Goal: Task Accomplishment & Management: Manage account settings

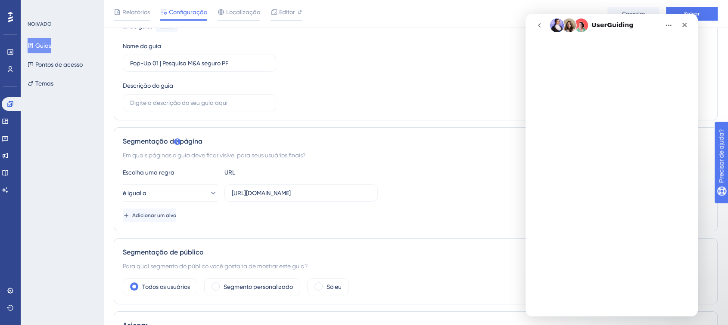
scroll to position [76, 0]
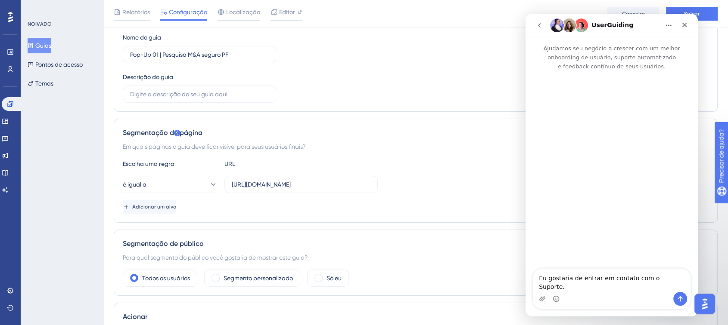
click at [601, 286] on textarea "Eu gostaria de entrar em contato com o Suporte." at bounding box center [612, 280] width 158 height 23
click at [682, 300] on icon "Enviar mensagem…" at bounding box center [679, 299] width 7 height 7
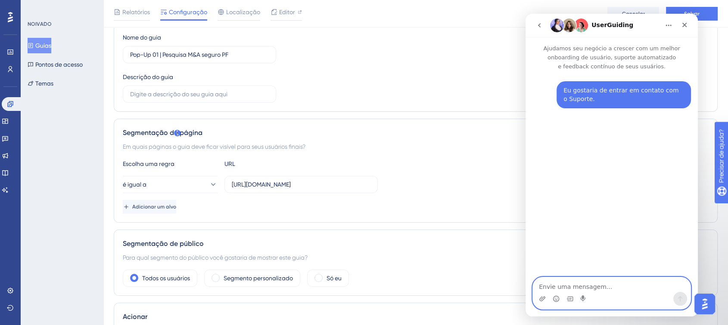
click at [586, 285] on textarea "Envie uma mensagem..." at bounding box center [612, 285] width 158 height 15
type textarea "Di"
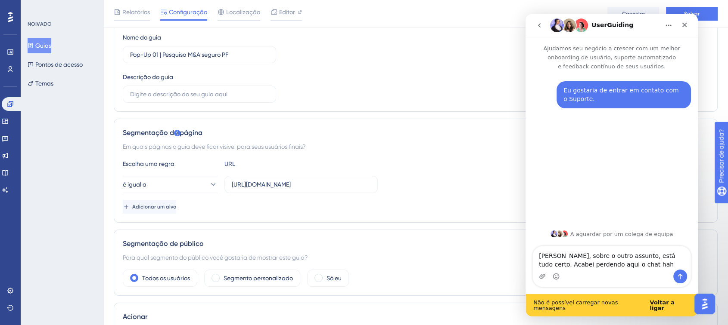
type textarea "Dienifer, sobre o outro assunto, está tudo certo. Acabei perdendo aqui o chat h…"
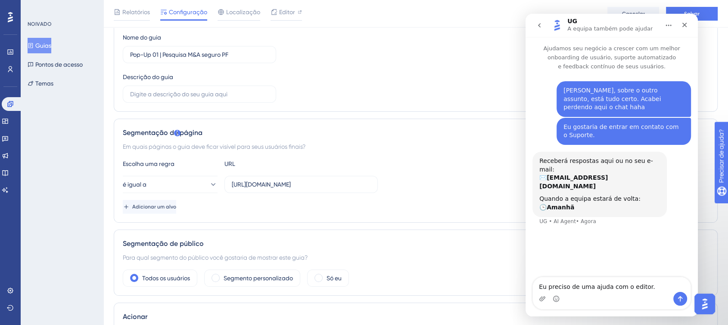
type textarea "Eu preciso de uma ajuda com o editor."
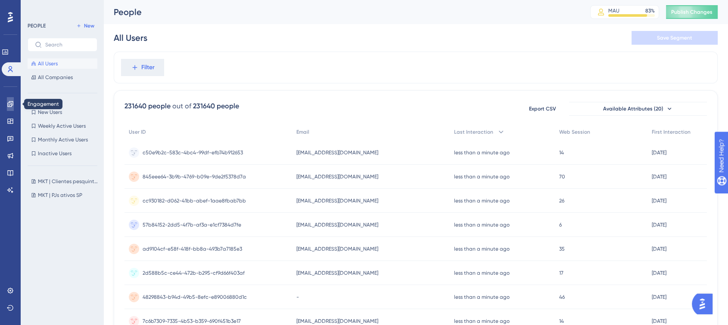
click at [7, 99] on link at bounding box center [10, 104] width 7 height 14
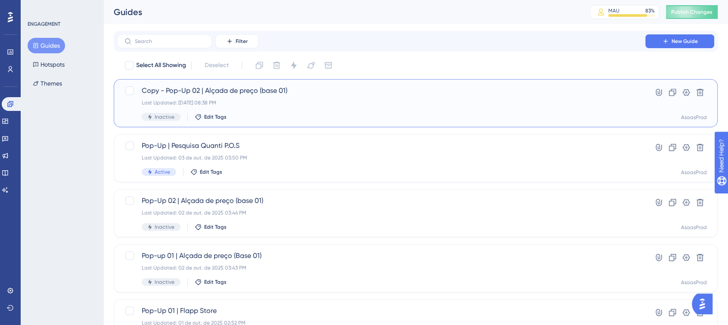
click at [308, 99] on div "Last Updated: 06 de out. de 2025 08:38 PM" at bounding box center [381, 102] width 479 height 7
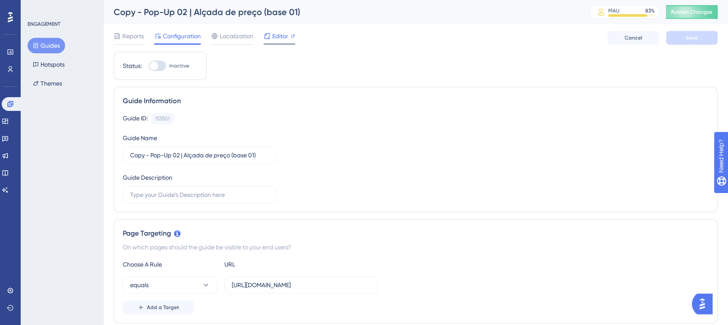
click at [282, 34] on span "Editor" at bounding box center [280, 36] width 16 height 10
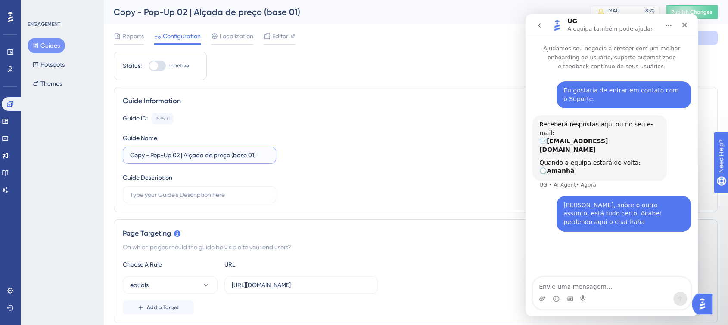
drag, startPoint x: 151, startPoint y: 158, endPoint x: 96, endPoint y: 151, distance: 54.7
type input "Pop-Up PF | Pesquisa M&A Seguro"
click at [687, 23] on icon "Fechar" at bounding box center [684, 25] width 7 height 7
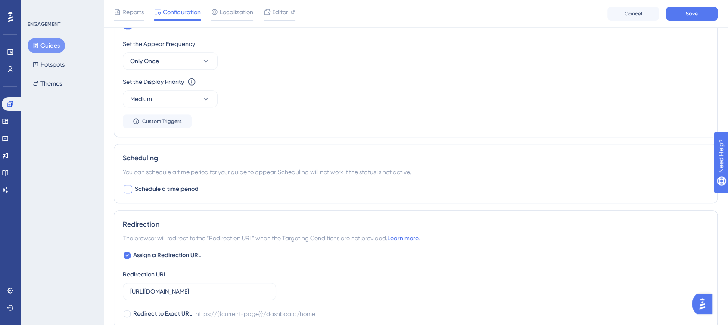
scroll to position [428, 0]
click at [161, 189] on span "Schedule a time period" at bounding box center [167, 189] width 64 height 10
checkbox input "true"
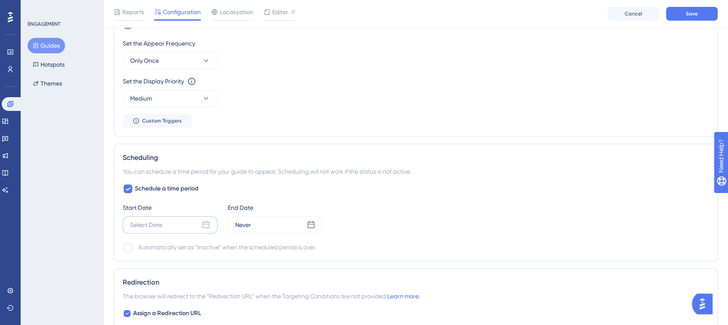
click at [162, 226] on div "Select Date" at bounding box center [146, 225] width 32 height 10
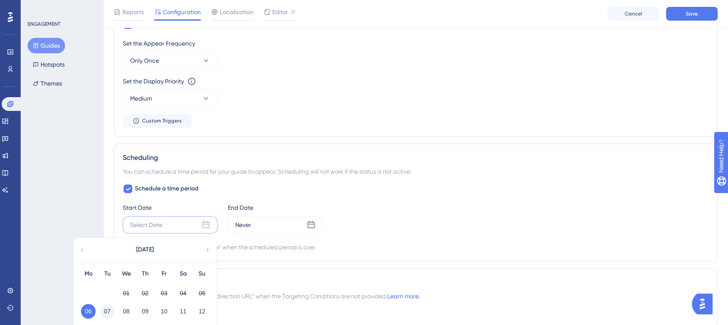
click at [106, 312] on button "07" at bounding box center [107, 311] width 15 height 15
click at [286, 229] on div "Never" at bounding box center [275, 225] width 95 height 17
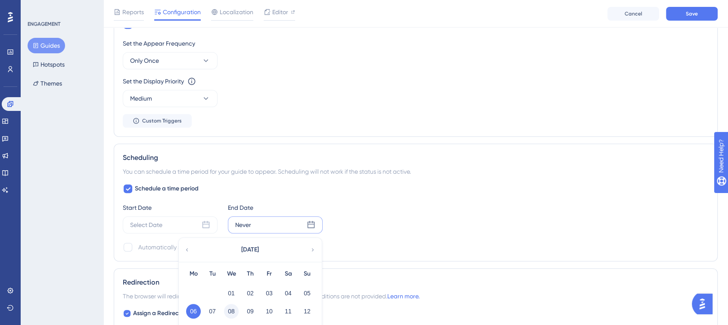
click at [233, 310] on button "08" at bounding box center [231, 311] width 15 height 15
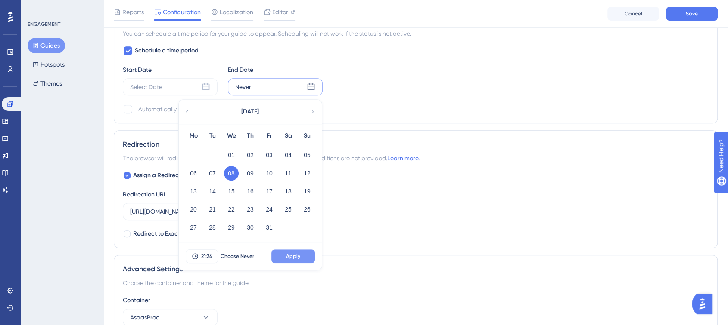
scroll to position [566, 0]
click at [297, 254] on span "Apply" at bounding box center [293, 257] width 14 height 7
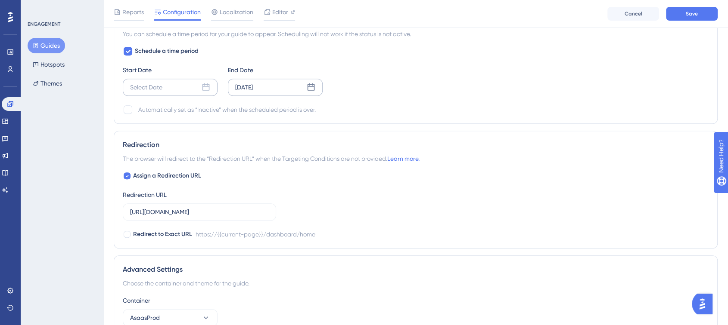
click at [157, 92] on div "Select Date" at bounding box center [170, 87] width 95 height 17
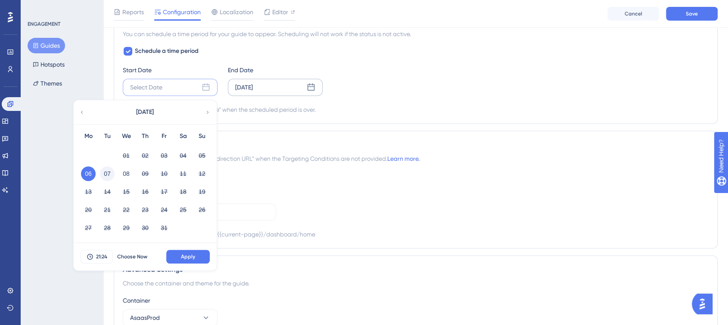
click at [109, 178] on button "07" at bounding box center [107, 174] width 15 height 15
click at [178, 255] on button "Apply" at bounding box center [187, 257] width 43 height 14
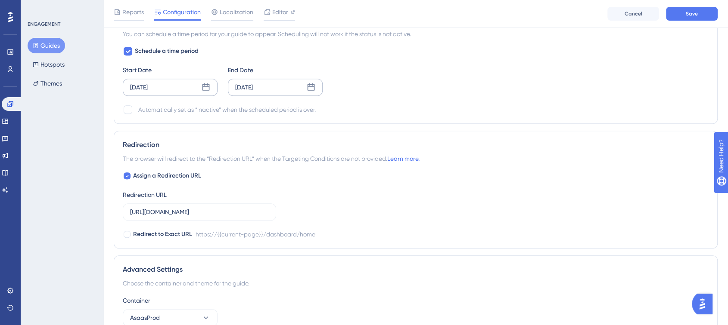
click at [138, 106] on div "Automatically set as “Inactive” when the scheduled period is over." at bounding box center [226, 110] width 177 height 10
click at [131, 106] on div at bounding box center [128, 109] width 9 height 9
checkbox input "true"
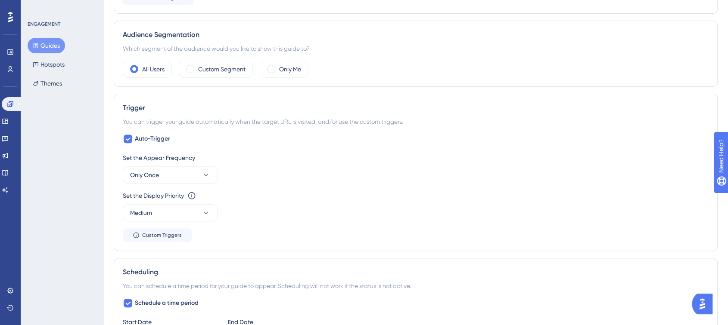
scroll to position [0, 0]
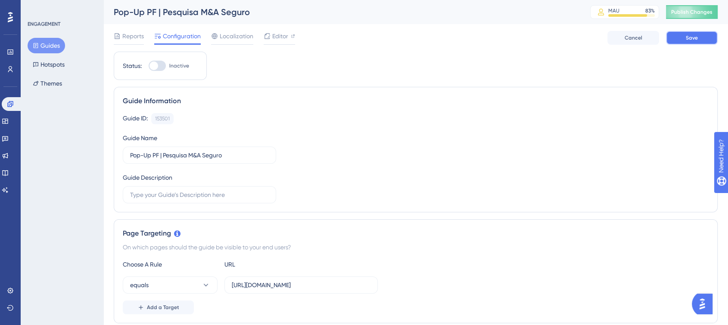
click at [690, 39] on span "Save" at bounding box center [691, 37] width 12 height 7
click at [288, 29] on div "Reports Configuration Localization Editor Cancel Save" at bounding box center [416, 38] width 604 height 28
click at [282, 35] on span "Editor" at bounding box center [280, 36] width 16 height 10
click at [279, 40] on span "Editor" at bounding box center [280, 36] width 16 height 10
click at [288, 36] on div "Editor" at bounding box center [278, 36] width 31 height 10
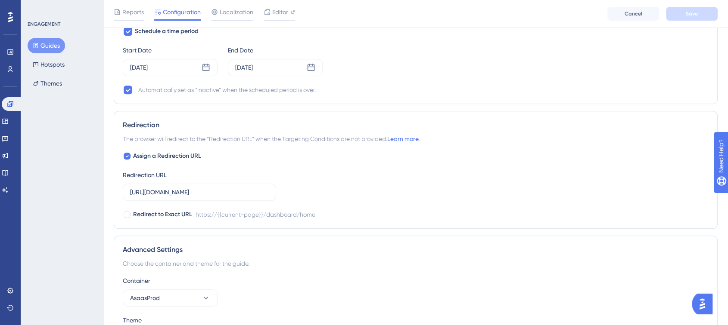
scroll to position [587, 0]
click at [219, 192] on input "https://www.asaas.com/dashboard/home" at bounding box center [199, 190] width 139 height 9
paste input "asaas804933.typeform.com/to/CJpO3uvx"
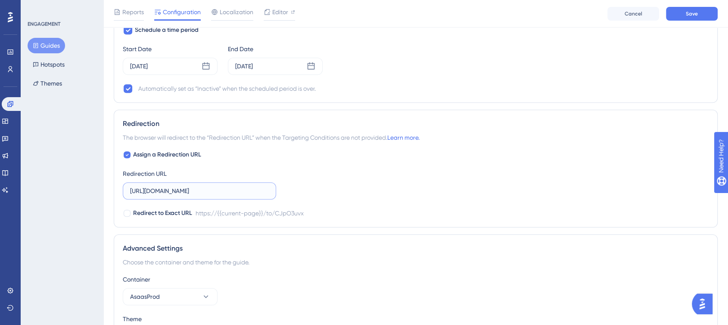
scroll to position [0, 0]
type input "https://asaas804933.typeform.com/to/CJpO3uvx"
click at [129, 214] on div at bounding box center [127, 213] width 7 height 7
checkbox input "true"
click at [427, 190] on div "Assign a Redirection URL Redirection URL https://asaas804933.typeform.com/to/CJ…" at bounding box center [415, 184] width 585 height 69
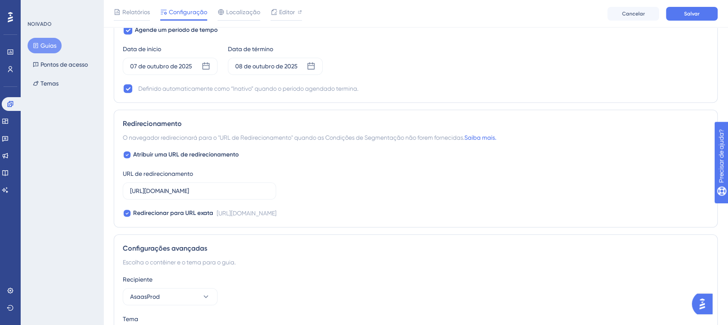
scroll to position [650, 0]
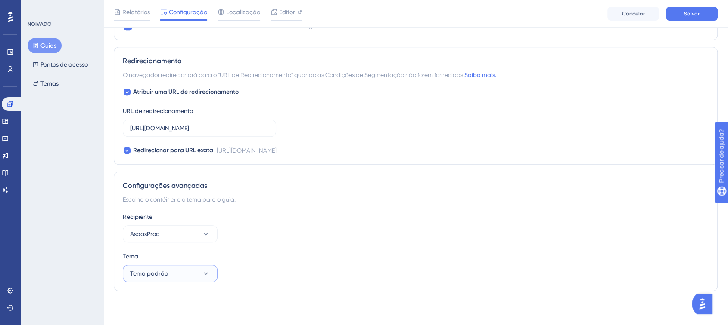
click at [186, 274] on button "Tema padrão" at bounding box center [170, 273] width 95 height 17
click at [282, 262] on div "Tema Tema padrão Tema padrão Tema padrão" at bounding box center [415, 266] width 585 height 31
click at [186, 230] on button "AsaasProd" at bounding box center [170, 234] width 95 height 17
click at [300, 204] on div "Configurações avançadas Escolha o contêiner e o tema para o guia. Recipiente As…" at bounding box center [416, 232] width 604 height 120
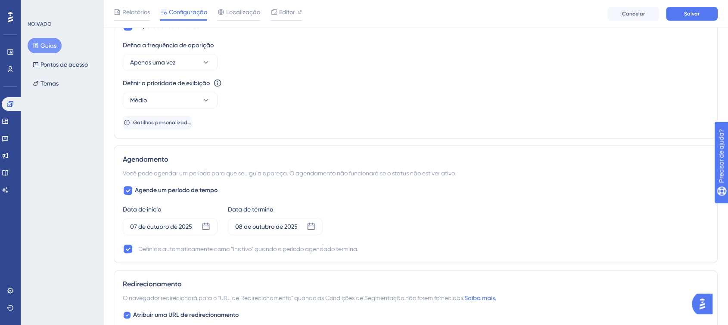
scroll to position [440, 0]
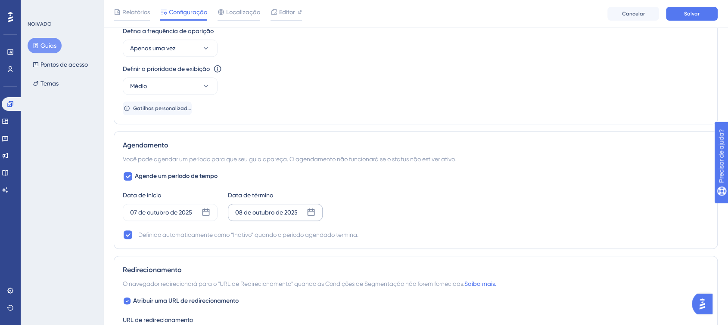
click at [317, 216] on div "08 de outubro de 2025" at bounding box center [275, 212] width 95 height 17
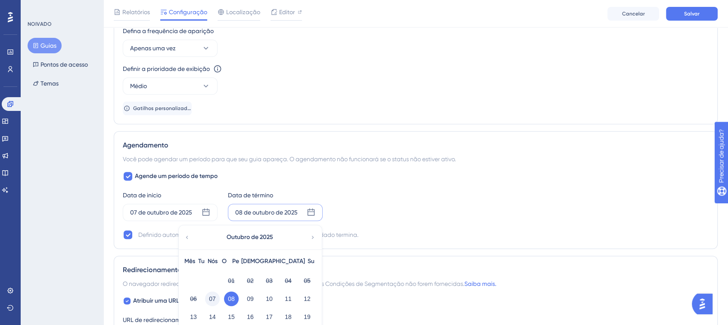
click at [214, 294] on font "07" at bounding box center [212, 299] width 7 height 10
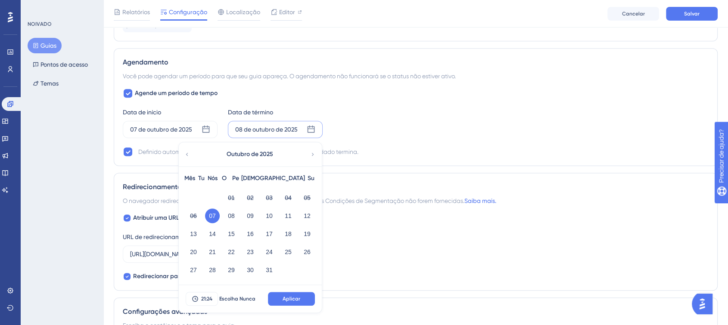
scroll to position [524, 0]
click at [289, 293] on button "Aplicar" at bounding box center [291, 298] width 47 height 14
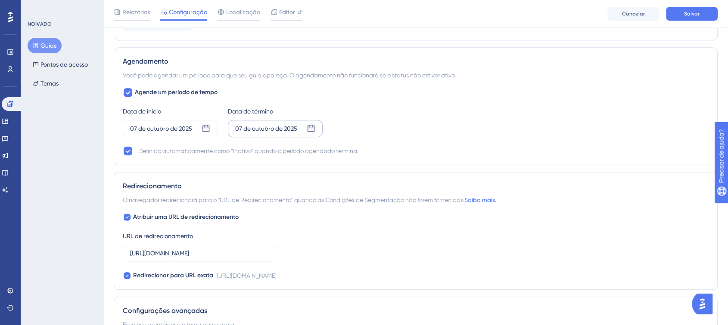
click at [263, 121] on div "07 de outubro de 2025" at bounding box center [275, 128] width 95 height 17
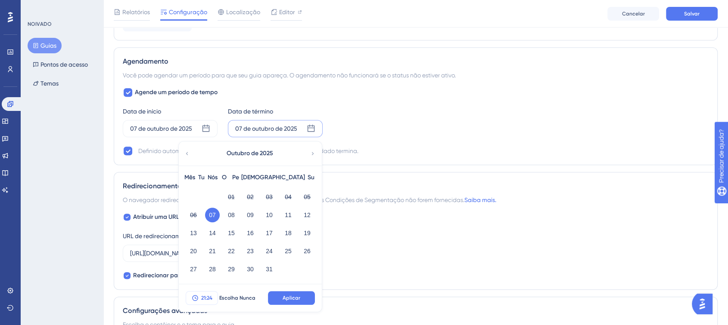
click at [199, 297] on button "21:24" at bounding box center [202, 298] width 32 height 14
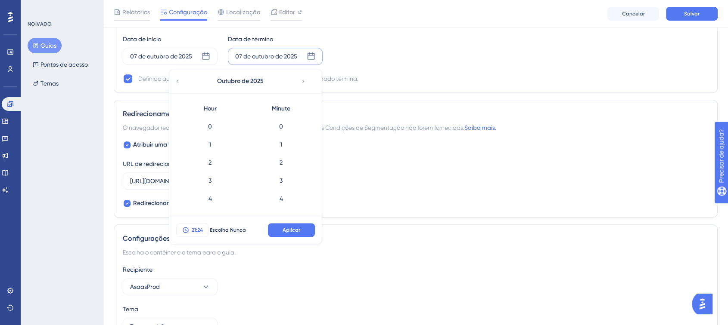
scroll to position [396, 0]
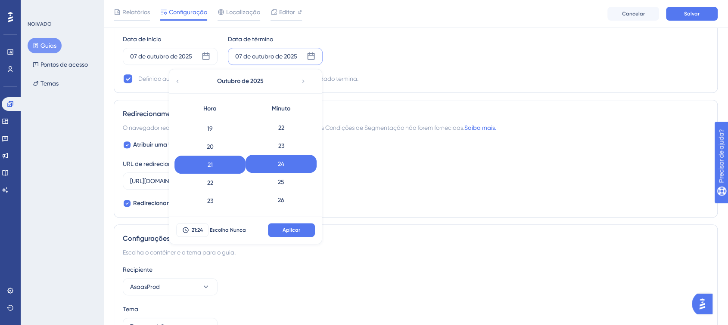
click at [413, 52] on div "Data de início 07 de outubro de 2025 Data de término 07 de outubro de 2025 Outu…" at bounding box center [415, 49] width 585 height 31
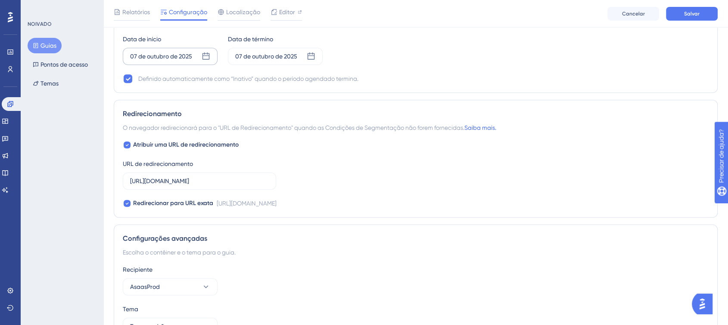
click at [175, 59] on div "07 de outubro de 2025" at bounding box center [161, 56] width 62 height 10
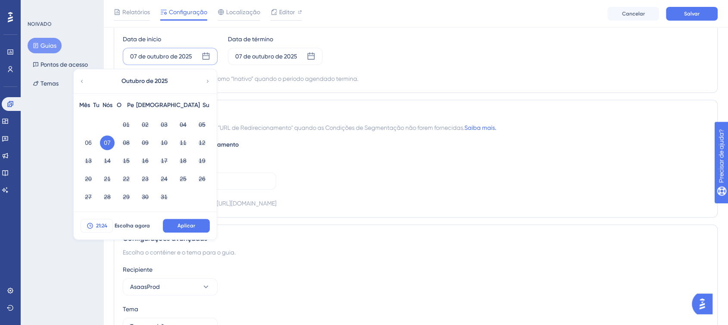
click at [99, 223] on font "21:24" at bounding box center [101, 226] width 11 height 6
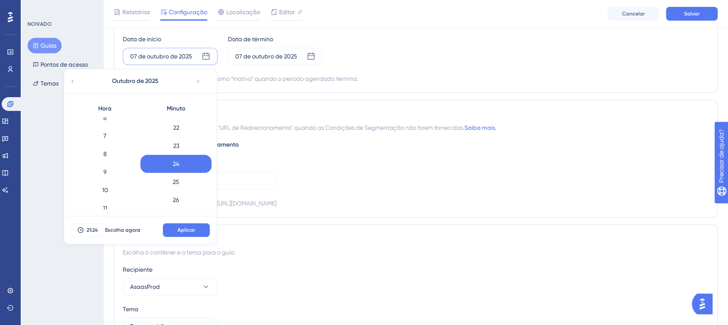
scroll to position [127, 0]
click at [102, 130] on div "7" at bounding box center [104, 126] width 71 height 18
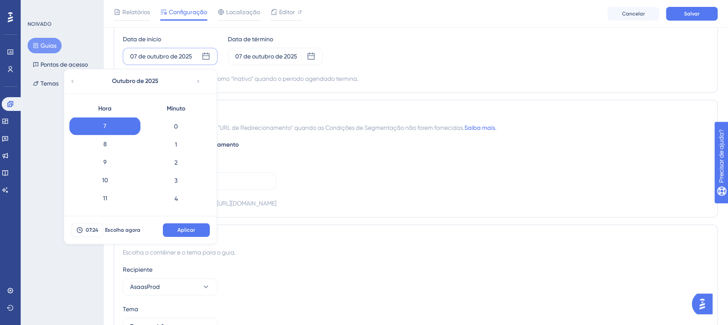
scroll to position [589, 0]
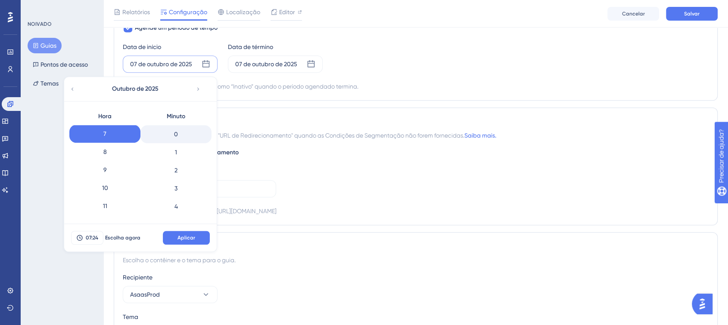
click at [176, 130] on div "0" at bounding box center [175, 134] width 71 height 18
click at [193, 240] on font "Aplicar" at bounding box center [186, 238] width 18 height 6
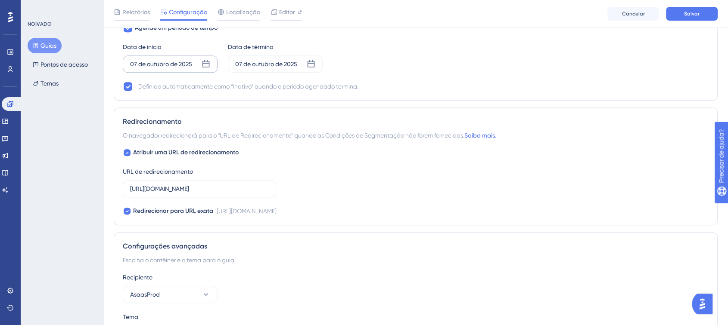
click at [166, 62] on font "07 de outubro de 2025" at bounding box center [161, 64] width 62 height 7
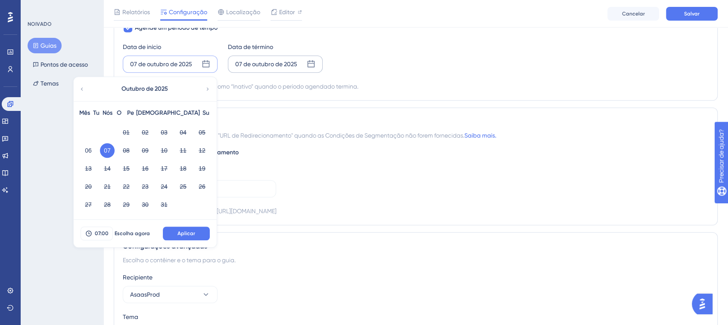
click at [272, 59] on div "07 de outubro de 2025" at bounding box center [266, 64] width 62 height 10
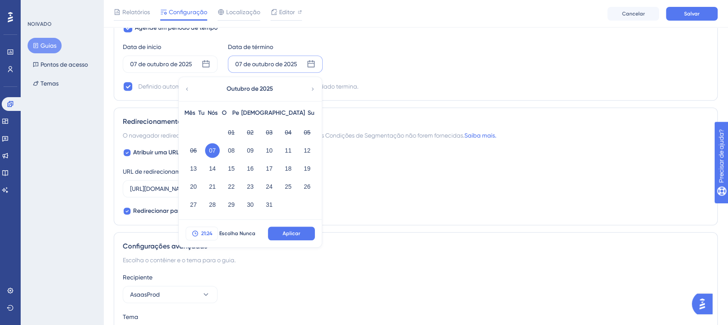
click at [203, 235] on font "21:24" at bounding box center [206, 234] width 11 height 6
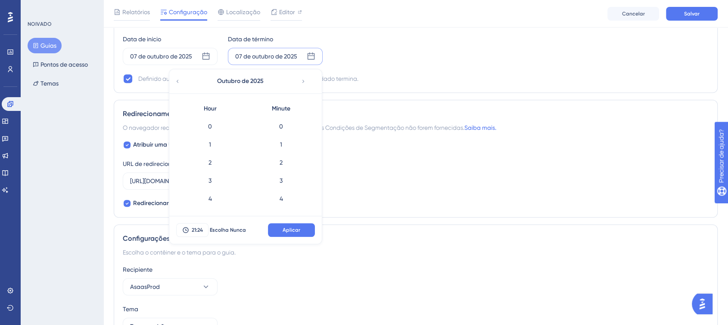
scroll to position [396, 0]
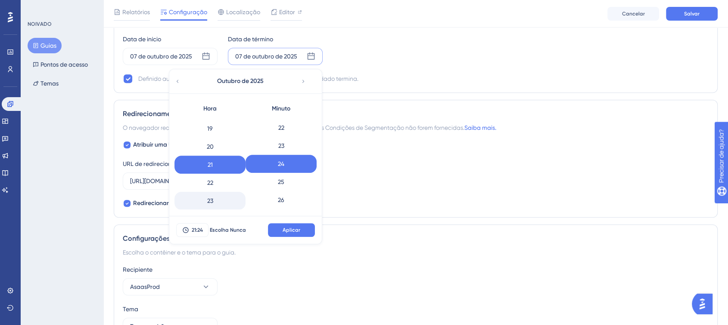
click at [212, 201] on div "23" at bounding box center [209, 201] width 71 height 18
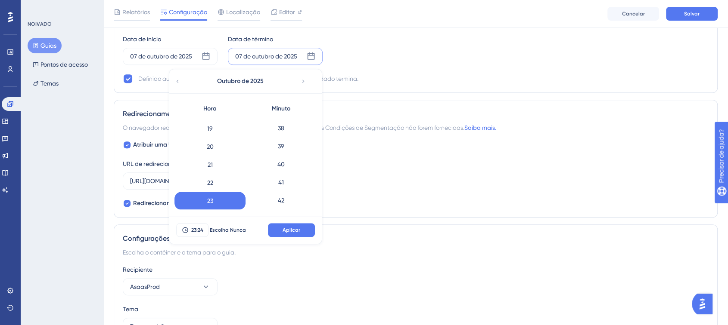
scroll to position [685, 0]
click at [293, 167] on div "40" at bounding box center [280, 165] width 71 height 18
click at [282, 233] on button "Aplicar" at bounding box center [291, 230] width 47 height 14
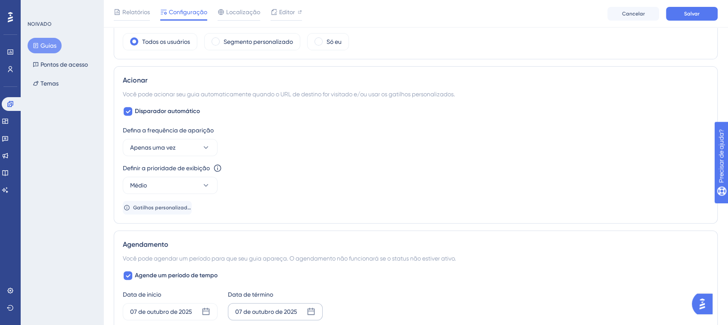
scroll to position [332, 0]
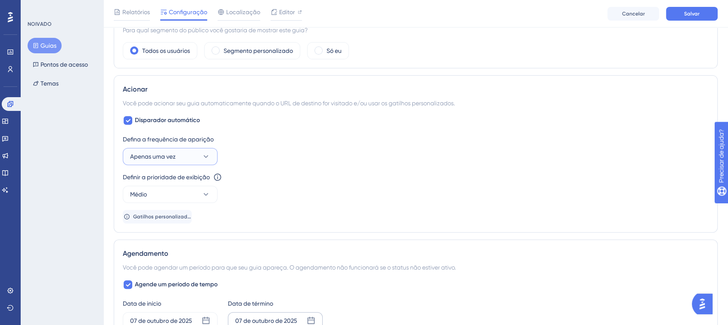
click at [186, 152] on button "Apenas uma vez" at bounding box center [170, 156] width 95 height 17
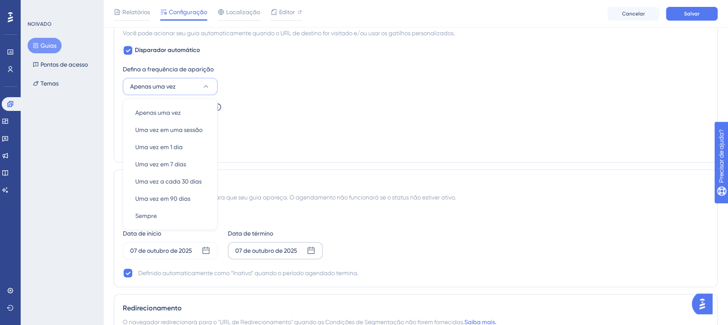
click at [301, 114] on div "Definir a prioridade de exibição Esta opção definirá a prioridade de exibição e…" at bounding box center [415, 117] width 585 height 31
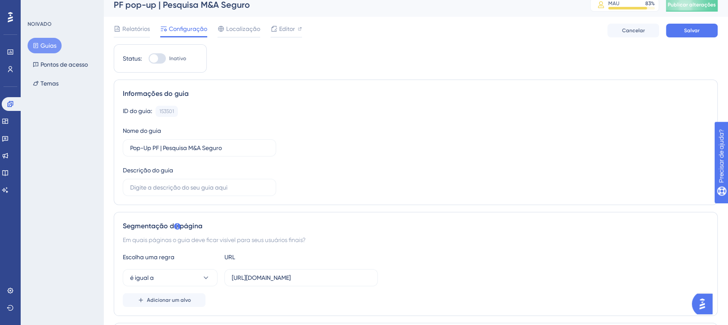
scroll to position [0, 0]
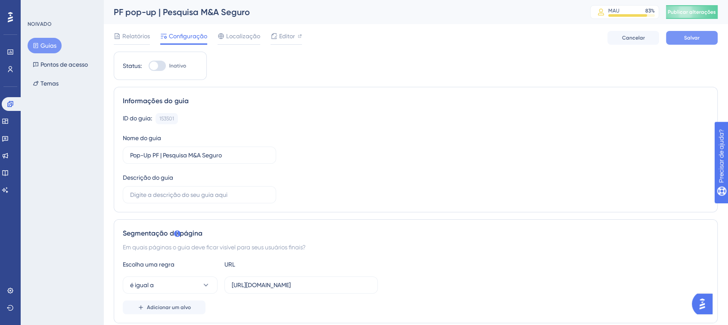
click at [698, 41] on span "Salvar" at bounding box center [691, 37] width 15 height 7
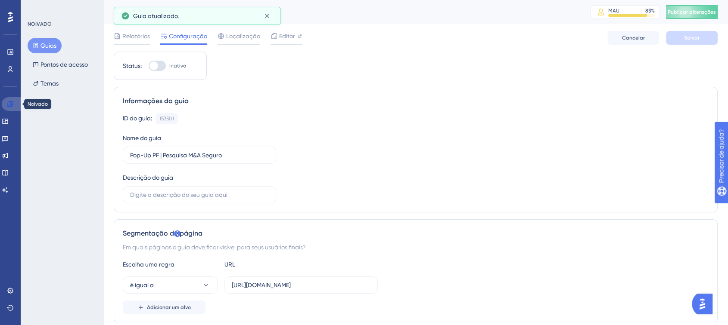
click at [7, 102] on icon at bounding box center [10, 104] width 7 height 7
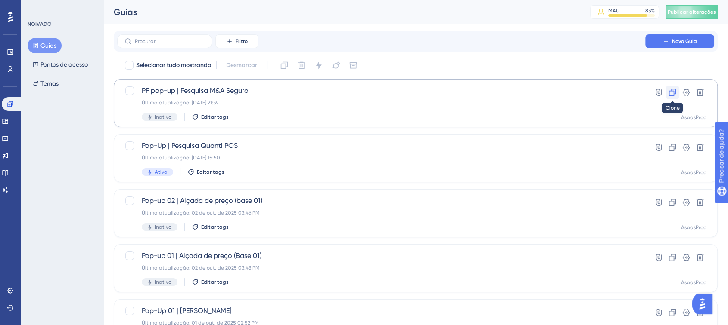
click at [666, 92] on button at bounding box center [672, 93] width 14 height 14
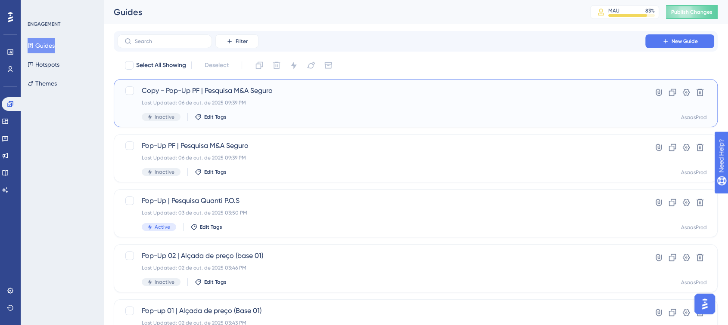
click at [286, 108] on div "Copy - Pop-Up PF | Pesquisa M&A Seguro Last Updated: 06 de out. de 2025 09:39 P…" at bounding box center [381, 103] width 479 height 35
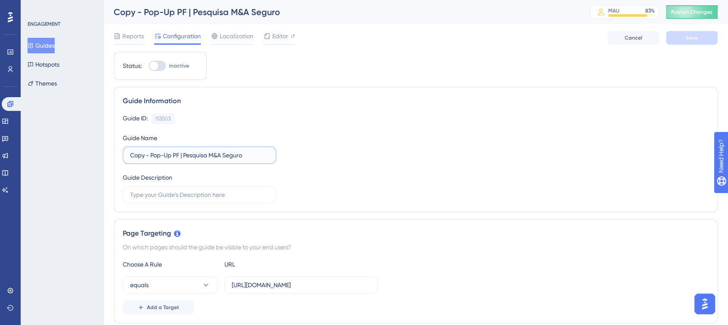
drag, startPoint x: 148, startPoint y: 156, endPoint x: 116, endPoint y: 161, distance: 31.8
click at [116, 161] on div "Guide Information Guide ID: 153503 Copy Guide Name Copy - Pop-Up PF | Pesquisa …" at bounding box center [416, 150] width 604 height 126
type input "Pop-Up PJ | Pesquisa M&A Seguro"
click at [325, 149] on div "Guide ID: 153503 Copy Guide Name Pop-Up PJ | Pesquisa M&A Seguro Guide Descript…" at bounding box center [415, 158] width 585 height 90
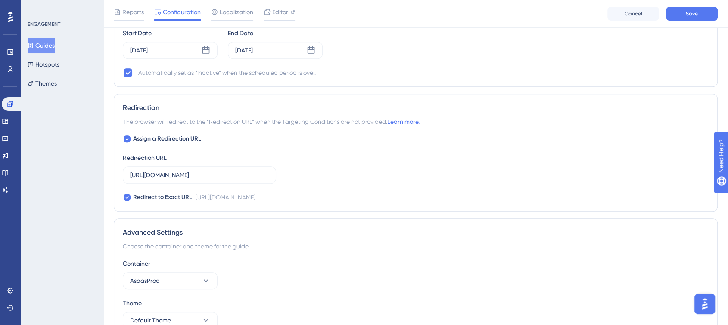
scroll to position [606, 0]
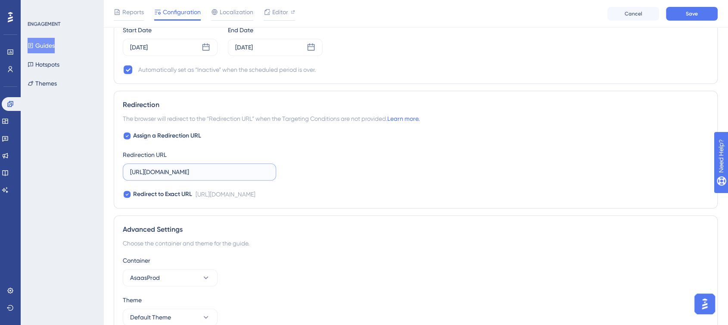
click at [197, 175] on input "https://asaas804933.typeform.com/to/CJpO3uvx" at bounding box center [199, 171] width 139 height 9
paste input "ZshMdmnN"
click at [197, 175] on input "https://asaas804933.typeform.com/to/CJpO3uvx" at bounding box center [199, 171] width 139 height 9
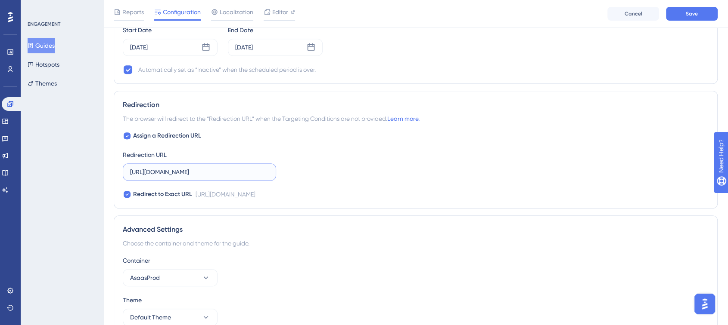
type input "https://asaas804933.typeform.com/to/ZshMdmnN"
click at [350, 162] on div "Assign a Redirection URL Redirection URL https://asaas804933.typeform.com/to/Zs…" at bounding box center [415, 165] width 585 height 69
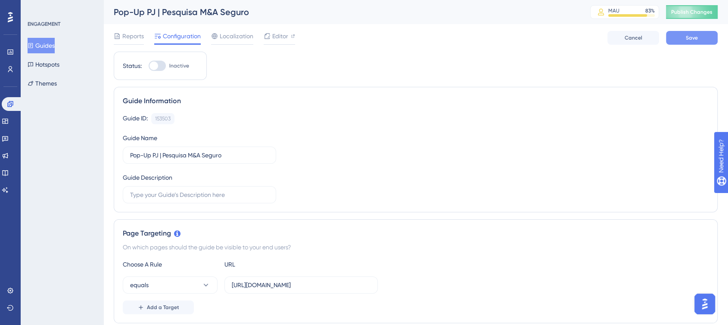
click at [681, 32] on button "Save" at bounding box center [692, 38] width 52 height 14
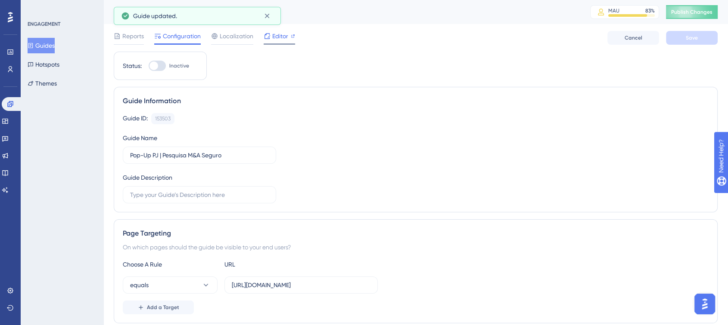
click at [275, 38] on span "Editor" at bounding box center [280, 36] width 16 height 10
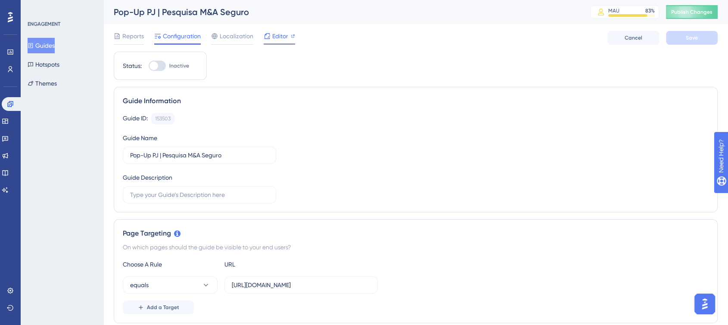
click at [288, 40] on div "Editor" at bounding box center [278, 36] width 31 height 10
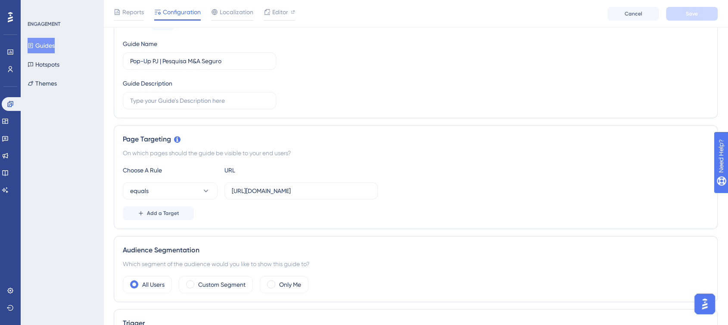
scroll to position [100, 0]
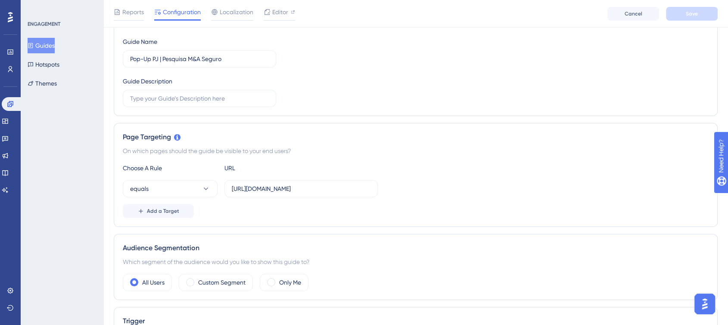
click at [437, 170] on div "Choose A Rule URL" at bounding box center [415, 168] width 585 height 10
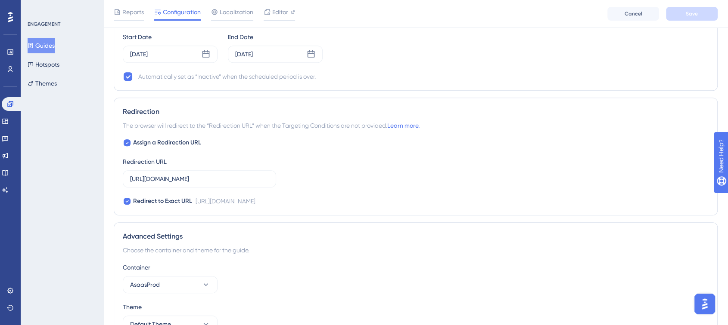
scroll to position [616, 0]
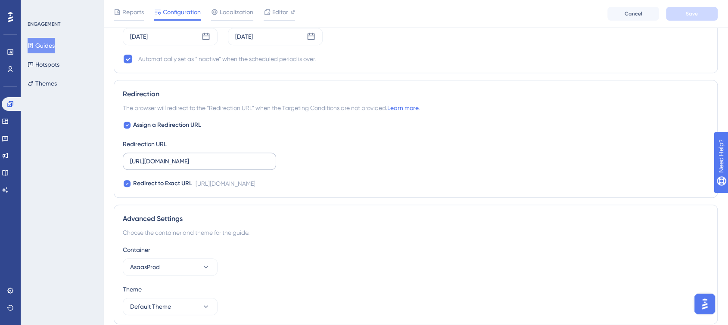
click at [231, 155] on label "https://asaas804933.typeform.com/to/ZshMdmnN" at bounding box center [199, 161] width 153 height 17
click at [231, 157] on input "https://asaas804933.typeform.com/to/ZshMdmnN" at bounding box center [199, 161] width 139 height 9
click at [231, 155] on label "https://asaas804933.typeform.com/to/ZshMdmnN" at bounding box center [199, 161] width 153 height 17
click at [231, 157] on input "https://asaas804933.typeform.com/to/ZshMdmnN" at bounding box center [199, 161] width 139 height 9
click at [231, 155] on label "https://asaas804933.typeform.com/to/ZshMdmnN" at bounding box center [199, 161] width 153 height 17
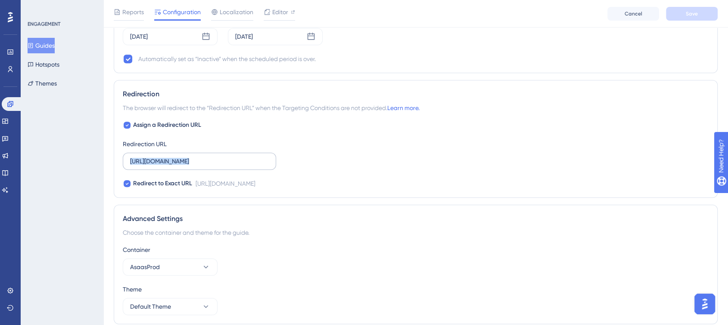
click at [231, 157] on input "https://asaas804933.typeform.com/to/ZshMdmnN" at bounding box center [199, 161] width 139 height 9
click at [207, 166] on label "https://asaas804933.typeform.com/to/ZshMdmnN" at bounding box center [199, 161] width 153 height 17
click at [207, 166] on input "https://asaas804933.typeform.com/to/ZshMdmnN" at bounding box center [199, 161] width 139 height 9
click at [207, 166] on label "https://asaas804933.typeform.com/to/ZshMdmnN" at bounding box center [199, 161] width 153 height 17
click at [207, 166] on input "https://asaas804933.typeform.com/to/ZshMdmnN" at bounding box center [199, 161] width 139 height 9
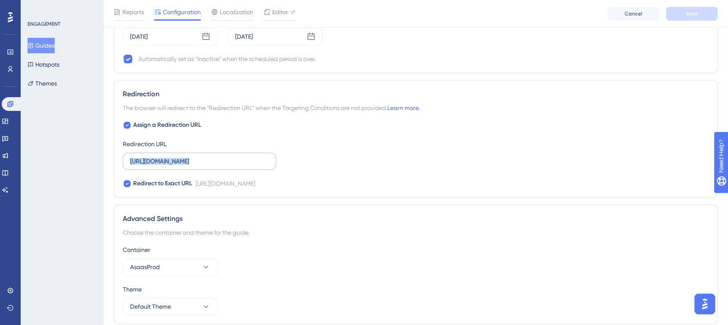
click at [207, 166] on label "https://asaas804933.typeform.com/to/ZshMdmnN" at bounding box center [199, 161] width 153 height 17
click at [207, 166] on input "https://asaas804933.typeform.com/to/ZshMdmnN" at bounding box center [199, 161] width 139 height 9
click at [207, 166] on label "https://asaas804933.typeform.com/to/ZshMdmnN" at bounding box center [199, 161] width 153 height 17
click at [207, 166] on input "https://asaas804933.typeform.com/to/ZshMdmnN" at bounding box center [199, 161] width 139 height 9
click at [207, 166] on label "https://asaas804933.typeform.com/to/ZshMdmnN" at bounding box center [199, 161] width 153 height 17
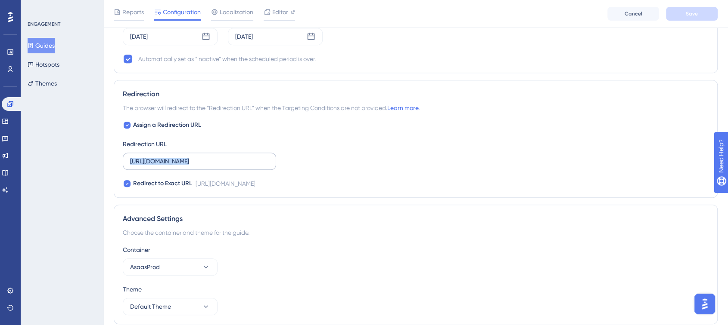
click at [207, 166] on input "https://asaas804933.typeform.com/to/ZshMdmnN" at bounding box center [199, 161] width 139 height 9
click at [125, 186] on icon at bounding box center [126, 183] width 3 height 7
checkbox input "false"
click at [192, 154] on label "https://asaas804933.typeform.com/to/ZshMdmnN" at bounding box center [199, 161] width 153 height 17
click at [192, 157] on input "https://asaas804933.typeform.com/to/ZshMdmnN" at bounding box center [199, 161] width 139 height 9
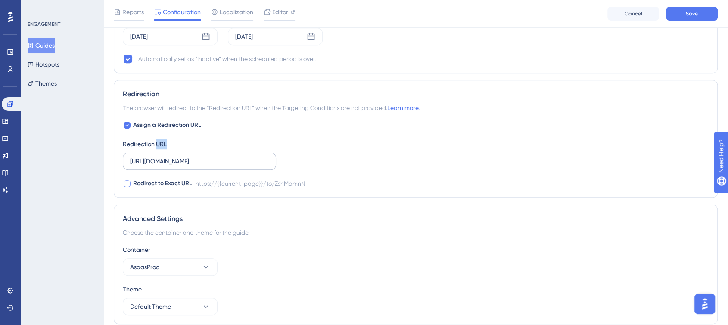
click at [192, 154] on label "https://asaas804933.typeform.com/to/ZshMdmnN" at bounding box center [199, 161] width 153 height 17
click at [192, 157] on input "https://asaas804933.typeform.com/to/ZshMdmnN" at bounding box center [199, 161] width 139 height 9
click at [192, 154] on label "https://asaas804933.typeform.com/to/ZshMdmnN" at bounding box center [199, 161] width 153 height 17
click at [192, 157] on input "https://asaas804933.typeform.com/to/ZshMdmnN" at bounding box center [199, 161] width 139 height 9
click at [203, 161] on input "https://asaas804933.typeform.com/to/ZshMdmnN" at bounding box center [199, 161] width 139 height 9
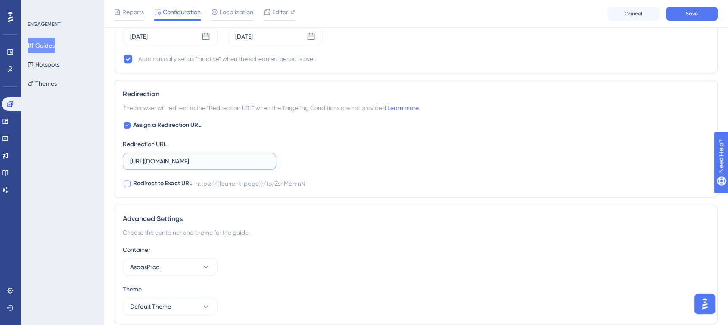
click at [203, 161] on input "https://asaas804933.typeform.com/to/ZshMdmnN" at bounding box center [199, 161] width 139 height 9
click at [350, 161] on div "Assign a Redirection URL Redirection URL Redirect to Exact URL https://{{curren…" at bounding box center [415, 154] width 585 height 69
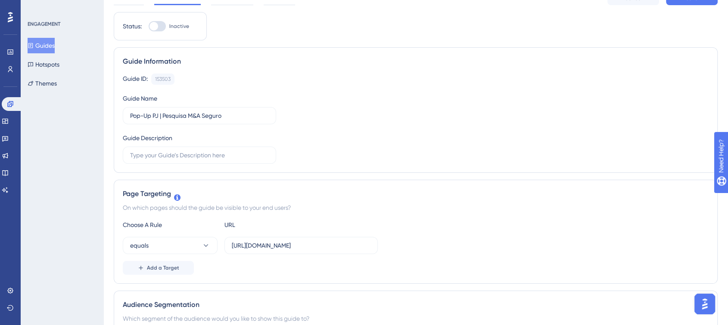
scroll to position [0, 0]
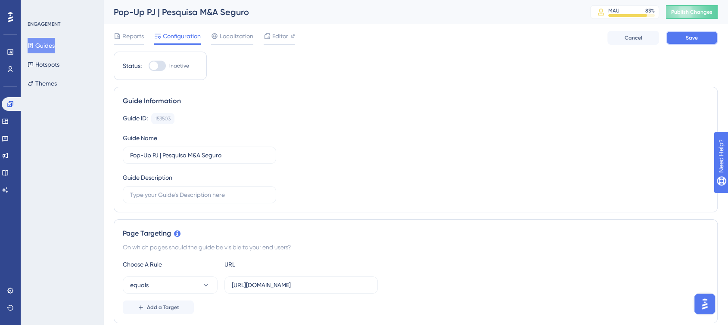
click at [685, 35] on span "Save" at bounding box center [691, 37] width 12 height 7
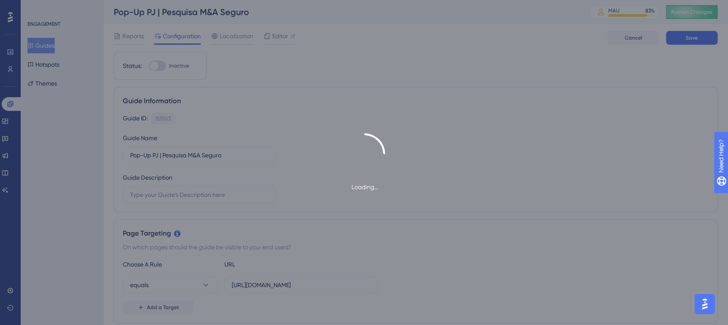
type input "https://www.asaas.com/dashboard/home"
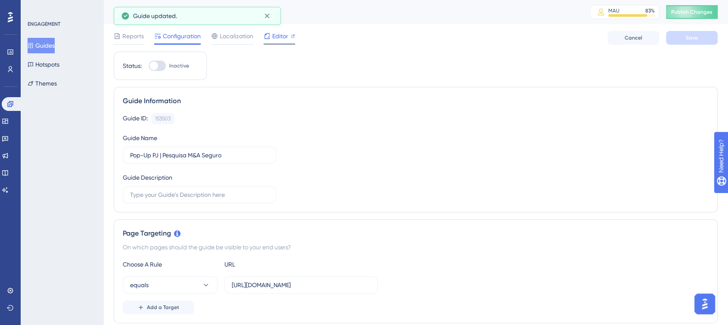
click at [274, 38] on span "Editor" at bounding box center [280, 36] width 16 height 10
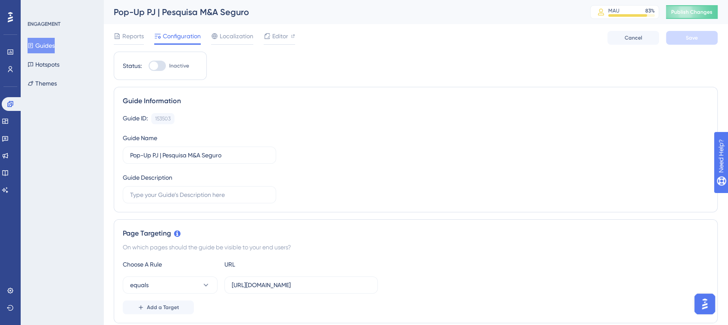
click at [344, 99] on div "Guide Information" at bounding box center [415, 101] width 585 height 10
click at [271, 41] on div "Editor" at bounding box center [278, 36] width 31 height 10
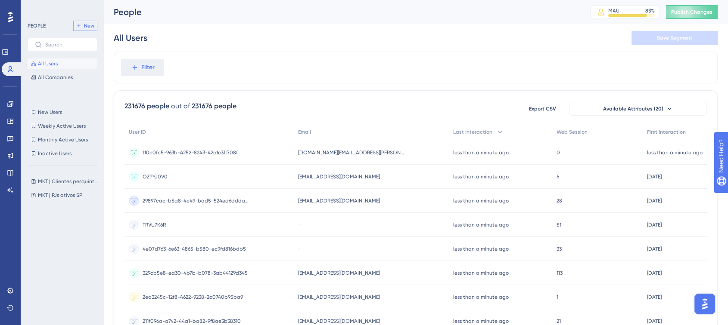
click at [84, 22] on span "New" at bounding box center [89, 25] width 10 height 7
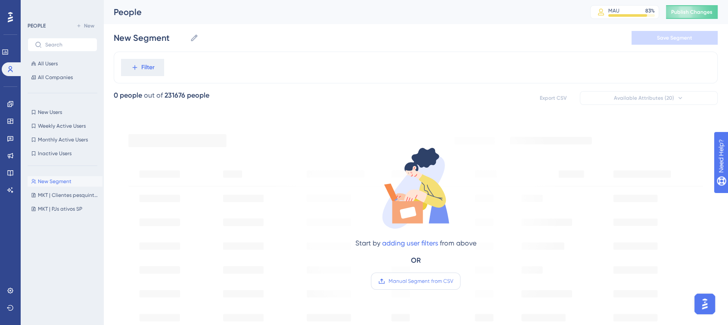
click at [406, 277] on label "Manual Segment from CSV" at bounding box center [416, 281] width 90 height 17
click at [453, 282] on input "Manual Segment from CSV" at bounding box center [453, 282] width 0 height 0
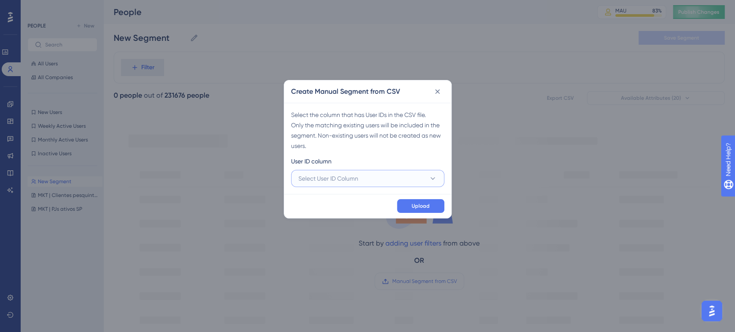
click at [345, 173] on span "Select User ID Column" at bounding box center [328, 178] width 60 height 10
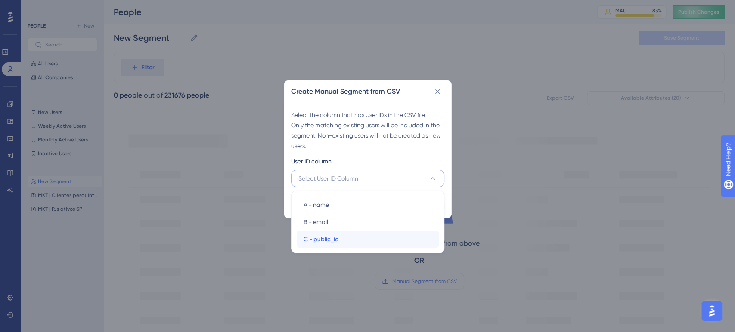
click at [339, 240] on div "C - public_id C - public_id" at bounding box center [367, 239] width 128 height 17
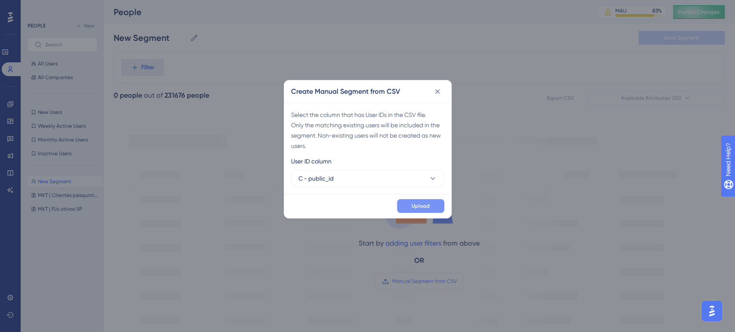
click at [424, 204] on span "Upload" at bounding box center [421, 206] width 18 height 7
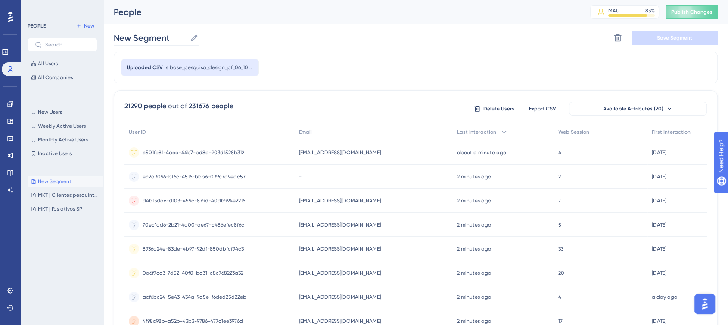
click at [192, 40] on icon at bounding box center [194, 38] width 9 height 9
click at [186, 40] on input "New Segment" at bounding box center [150, 38] width 73 height 12
click at [152, 36] on input "New Segment" at bounding box center [150, 38] width 73 height 12
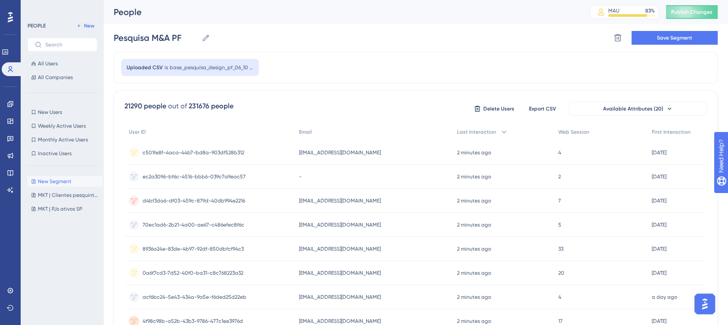
click at [252, 37] on div "Pesquisa M&A PF Pesquisa M&A PF Delete Segment Save Segment" at bounding box center [416, 38] width 604 height 28
click at [690, 41] on span "Save Segment" at bounding box center [673, 37] width 35 height 7
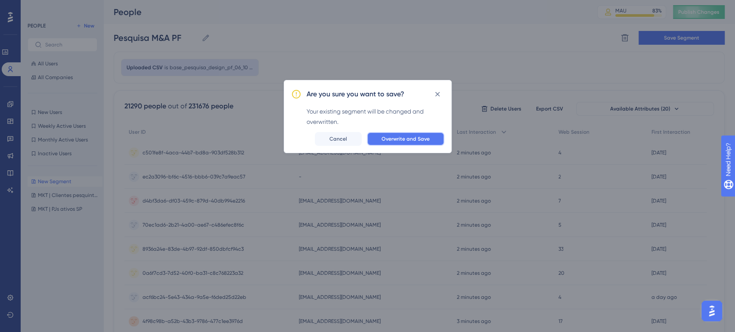
click at [397, 144] on button "Overwrite and Save" at bounding box center [405, 139] width 77 height 14
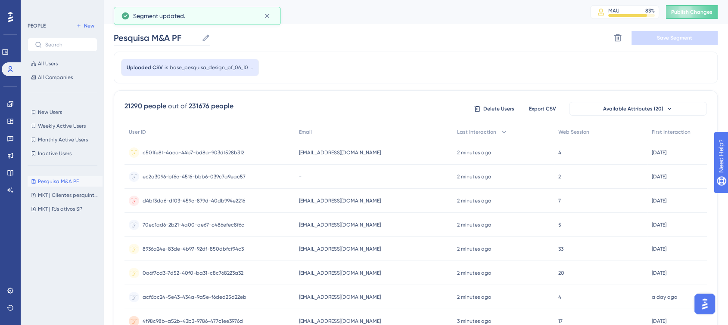
click at [207, 37] on icon at bounding box center [205, 38] width 9 height 9
click at [198, 37] on input "Pesquisa M&A PF" at bounding box center [156, 38] width 84 height 12
click at [116, 39] on input "Pesquisa M&A PF" at bounding box center [156, 38] width 84 height 12
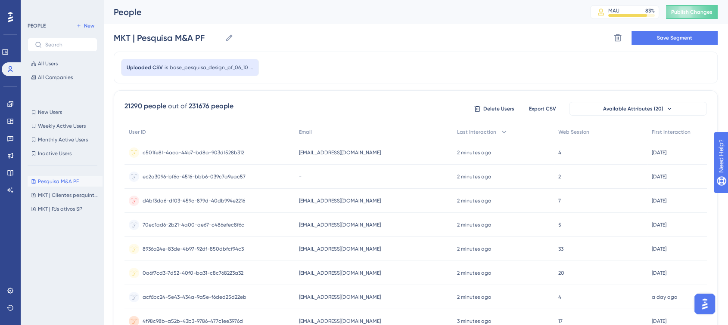
click at [342, 24] on div "People MAU 83 % Click to see add-on and upgrade options Publish Changes" at bounding box center [415, 12] width 624 height 24
click at [676, 38] on span "Save Segment" at bounding box center [673, 37] width 35 height 7
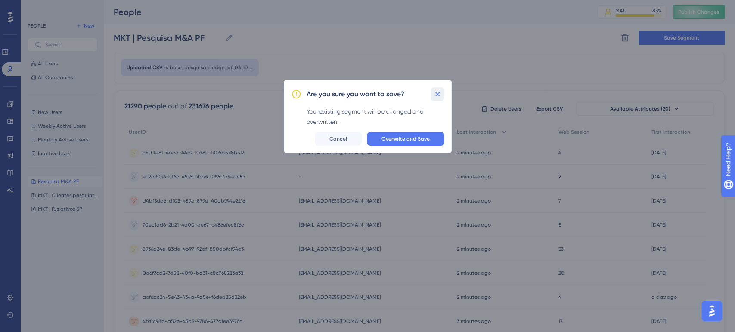
click at [440, 96] on icon at bounding box center [437, 94] width 9 height 9
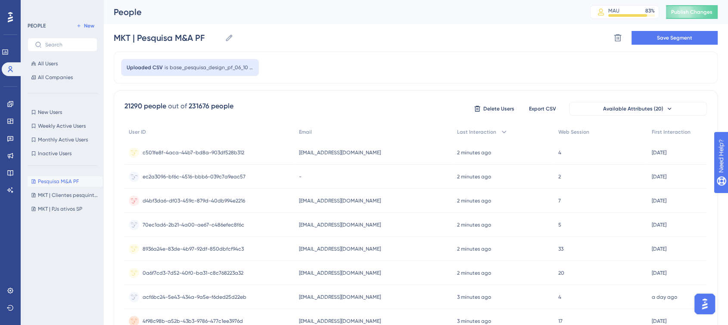
click at [52, 240] on div "Pesquisa M&A PF Pesquisa M&A PF MKT | Clientes pesquinta Quanti P.O.S MKT | Cli…" at bounding box center [65, 241] width 75 height 137
click at [319, 33] on div "MKT | Pesquisa M&A PF MKT | Pesquisa M&A PF Delete Segment Save Segment" at bounding box center [416, 38] width 604 height 28
click at [674, 30] on div "MKT | Pesquisa M&A PF MKT | Pesquisa M&A PF Delete Segment Save Segment" at bounding box center [416, 38] width 604 height 28
click at [674, 38] on span "Save Segment" at bounding box center [673, 37] width 35 height 7
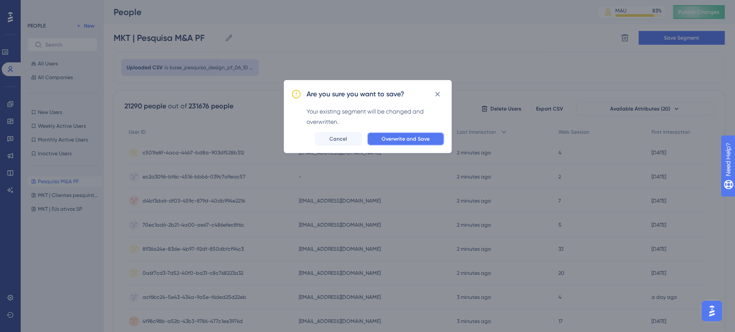
click at [405, 139] on span "Overwrite and Save" at bounding box center [405, 139] width 48 height 7
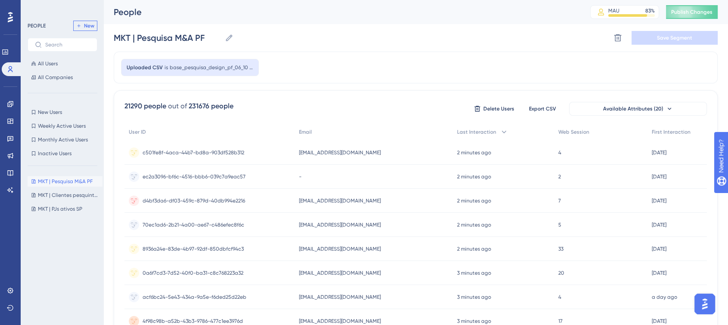
click at [85, 28] on span "New" at bounding box center [89, 25] width 10 height 7
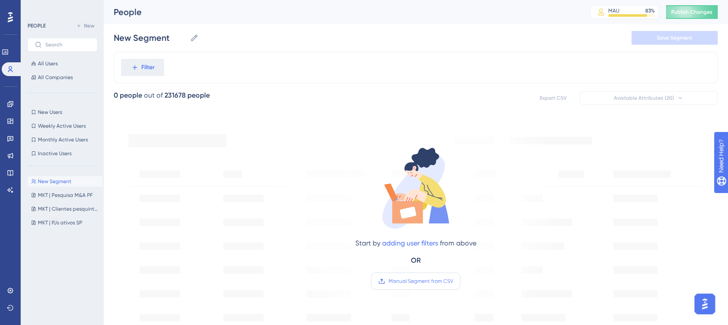
click at [430, 284] on span "Manual Segment from CSV" at bounding box center [420, 281] width 65 height 7
click at [453, 282] on input "Manual Segment from CSV" at bounding box center [453, 282] width 0 height 0
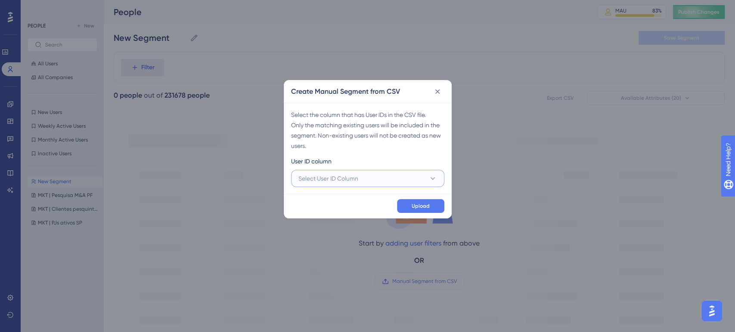
click at [361, 183] on button "Select User ID Column" at bounding box center [367, 178] width 153 height 17
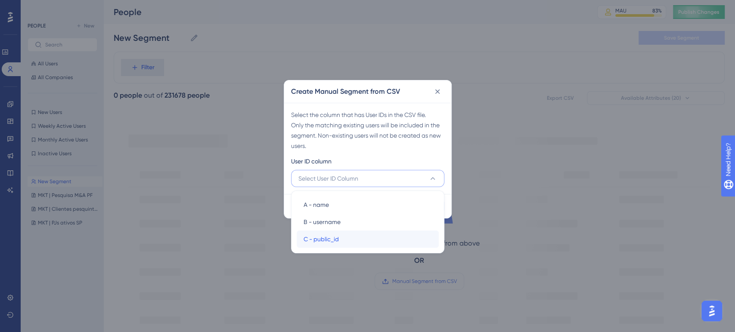
click at [336, 238] on span "C - public_id" at bounding box center [320, 239] width 35 height 10
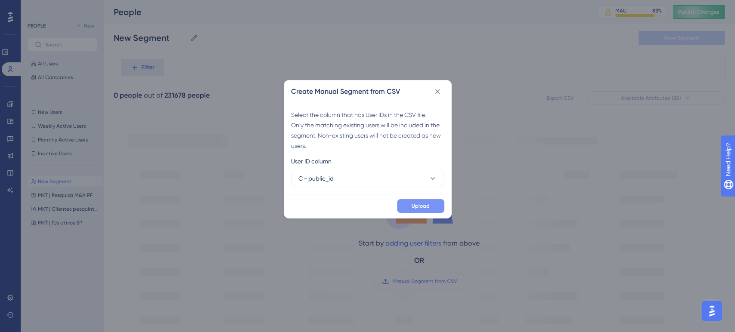
click at [433, 205] on button "Upload" at bounding box center [420, 206] width 47 height 14
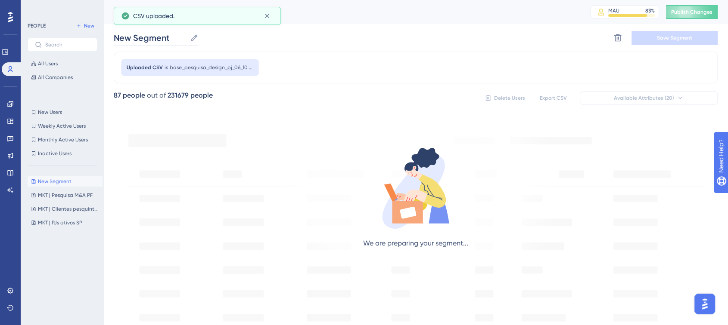
click at [190, 41] on icon at bounding box center [194, 38] width 9 height 9
click at [186, 41] on input "New Segment" at bounding box center [150, 38] width 73 height 12
click at [149, 34] on input "New Segment" at bounding box center [150, 38] width 73 height 12
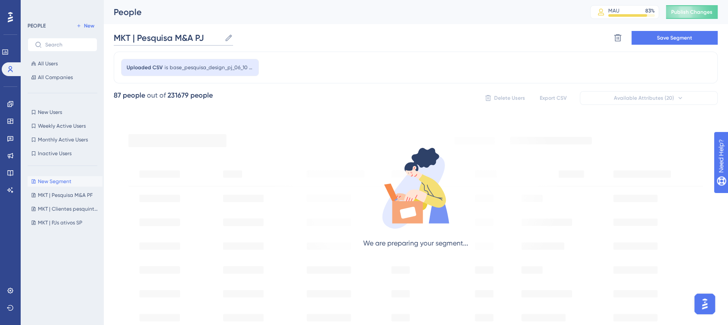
type input "MKT | Pesquisa M&A PJ"
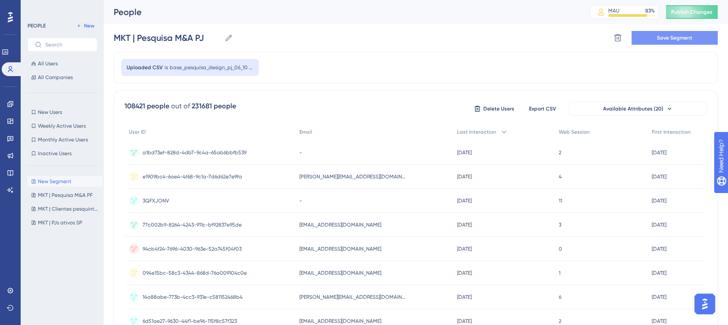
click at [648, 36] on button "Save Segment" at bounding box center [674, 38] width 86 height 14
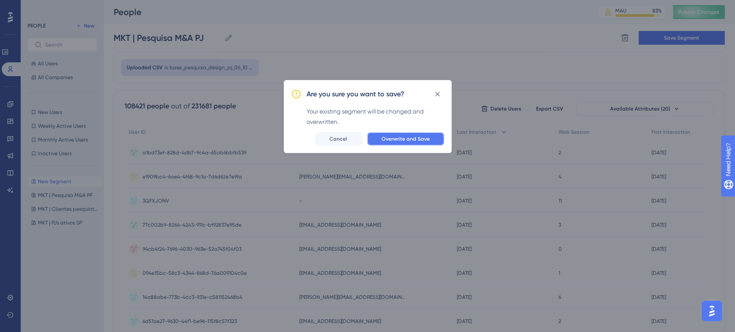
click at [412, 133] on button "Overwrite and Save" at bounding box center [405, 139] width 77 height 14
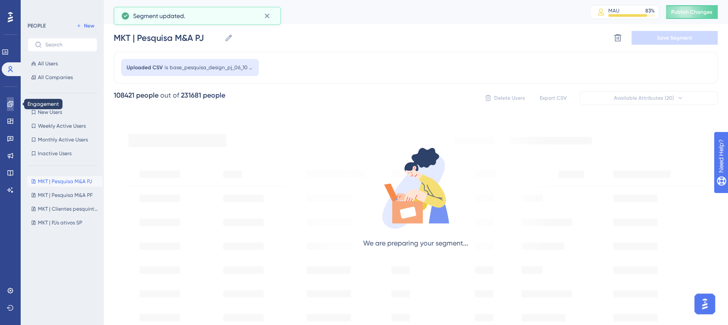
click at [11, 101] on icon at bounding box center [10, 104] width 7 height 7
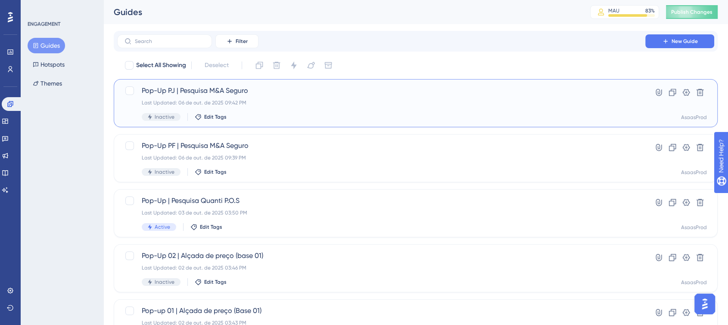
click at [277, 95] on span "Pop-Up PJ | Pesquisa M&A Seguro" at bounding box center [381, 91] width 479 height 10
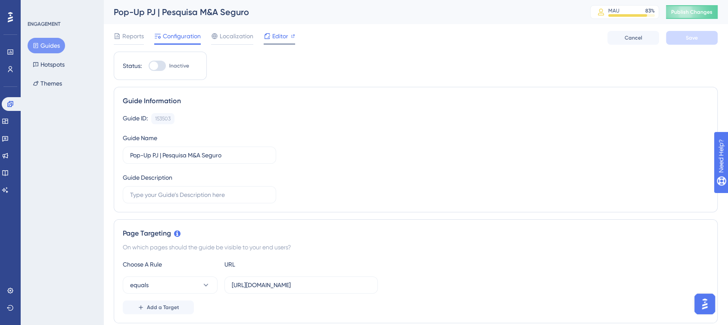
click at [272, 37] on span "Editor" at bounding box center [280, 36] width 16 height 10
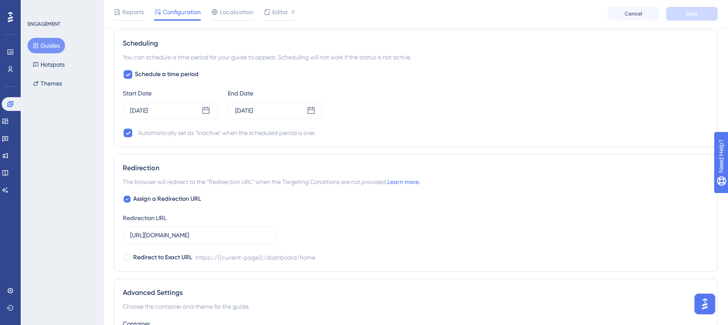
scroll to position [554, 0]
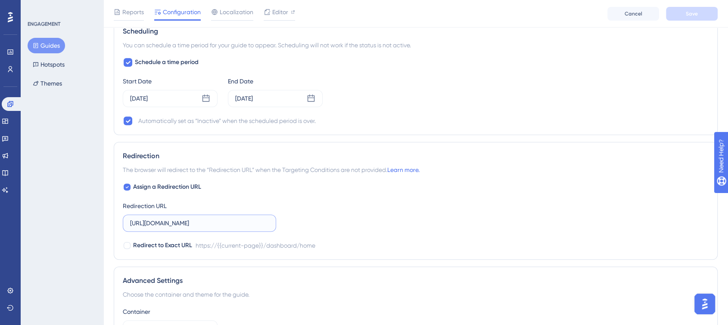
click at [205, 220] on input "https://www.asaas.com/dashboard/home" at bounding box center [199, 223] width 139 height 9
paste input "https://asaas804933.typeform.com/to/ZshMdmnN"
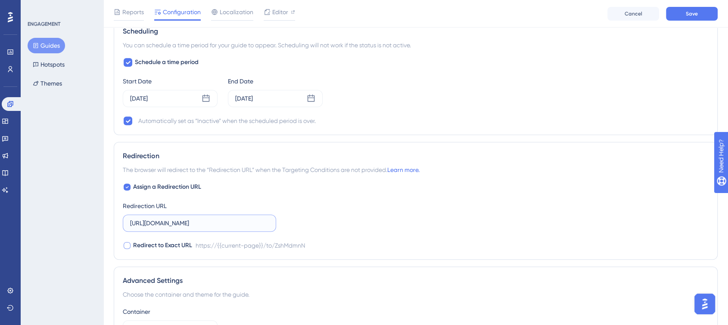
type input "https://asaas804933.typeform.com/to/ZshMdmnN"
click at [130, 249] on label "Redirect to Exact URL" at bounding box center [157, 246] width 69 height 10
checkbox input "true"
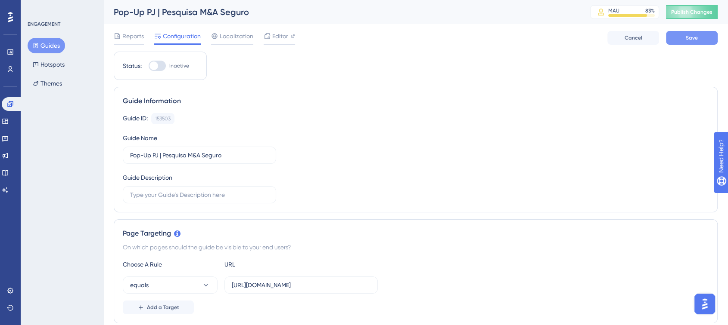
drag, startPoint x: 690, startPoint y: 46, endPoint x: 684, endPoint y: 37, distance: 10.2
click at [684, 37] on div "Reports Configuration Localization Editor Cancel Save" at bounding box center [416, 38] width 604 height 28
click at [684, 37] on button "Save" at bounding box center [692, 38] width 52 height 14
click at [154, 67] on div at bounding box center [153, 66] width 9 height 9
click at [149, 66] on input "Inactive" at bounding box center [148, 66] width 0 height 0
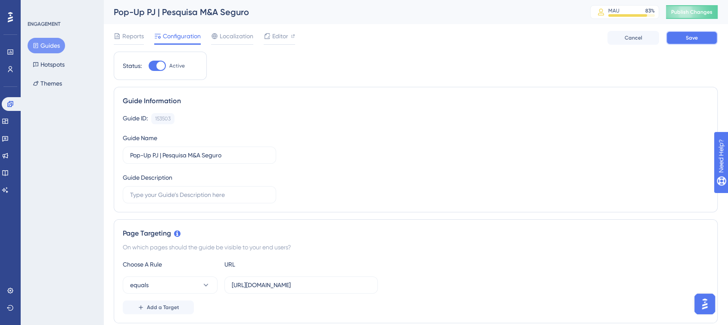
click at [686, 40] on span "Save" at bounding box center [691, 37] width 12 height 7
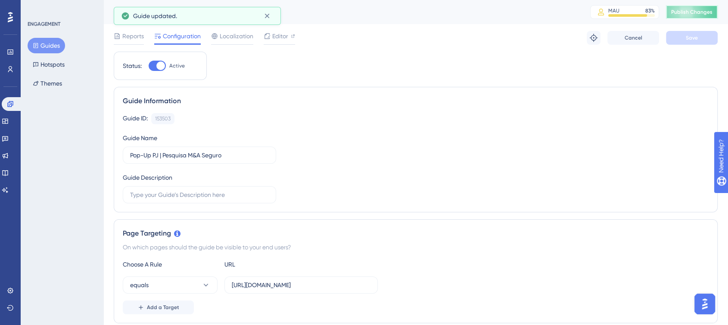
click at [691, 10] on span "Publish Changes" at bounding box center [691, 12] width 41 height 7
click at [152, 64] on div at bounding box center [157, 66] width 17 height 10
click at [149, 66] on input "Active" at bounding box center [148, 66] width 0 height 0
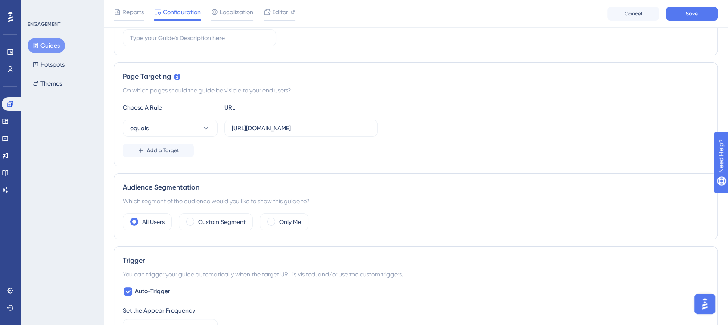
scroll to position [189, 0]
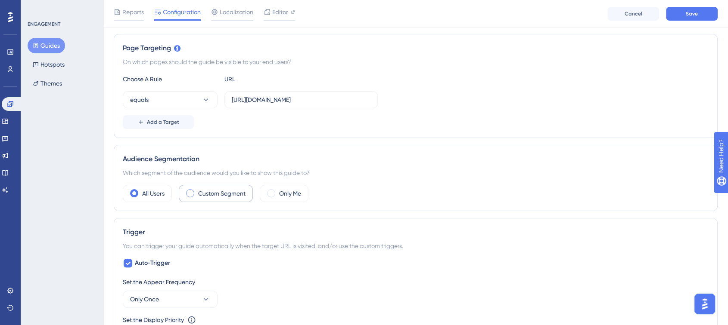
click at [220, 189] on label "Custom Segment" at bounding box center [221, 194] width 47 height 10
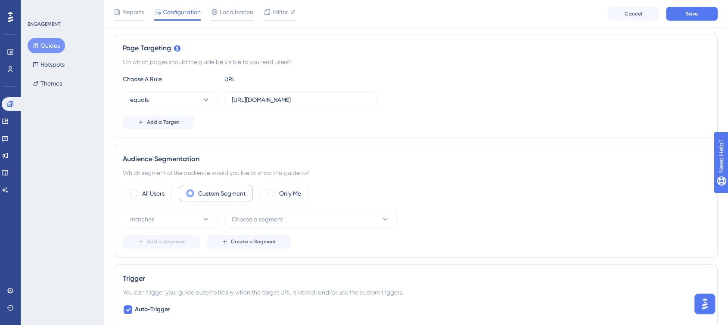
scroll to position [238, 0]
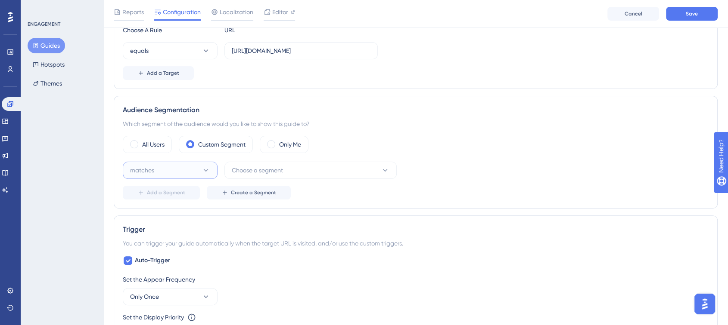
click at [177, 174] on button "matches" at bounding box center [170, 170] width 95 height 17
click at [165, 197] on div "matches matches" at bounding box center [170, 196] width 70 height 17
click at [287, 175] on button "Choose a segment" at bounding box center [310, 170] width 172 height 17
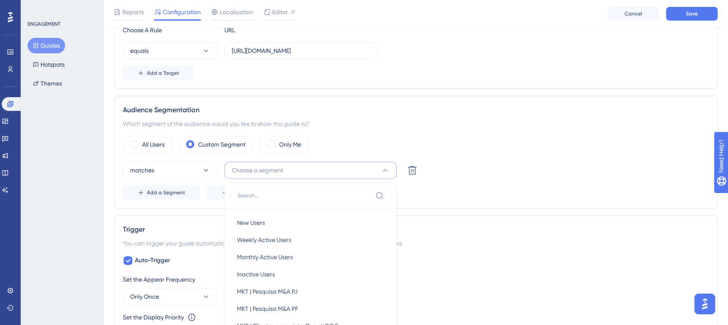
scroll to position [331, 0]
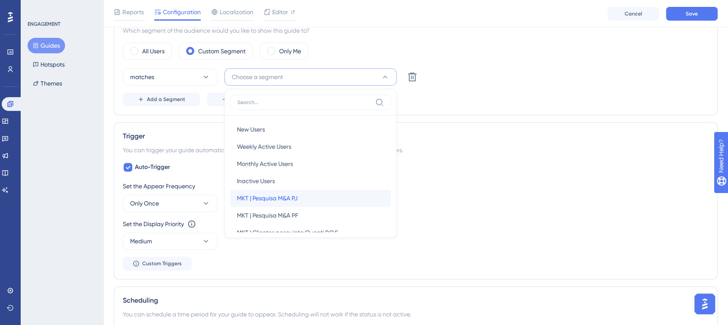
click at [328, 199] on div "MKT | Pesquisa M&A PJ MKT | Pesquisa M&A PJ" at bounding box center [310, 198] width 147 height 17
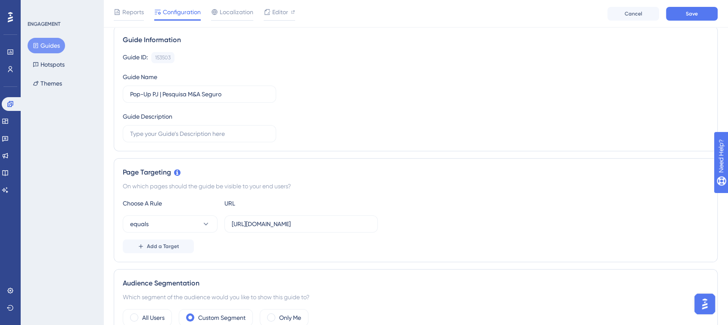
scroll to position [0, 0]
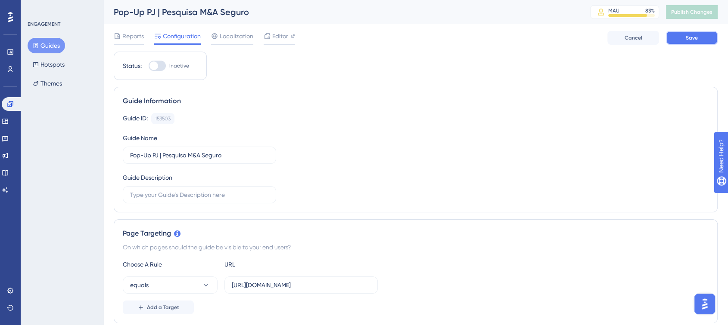
click at [686, 40] on span "Save" at bounding box center [691, 37] width 12 height 7
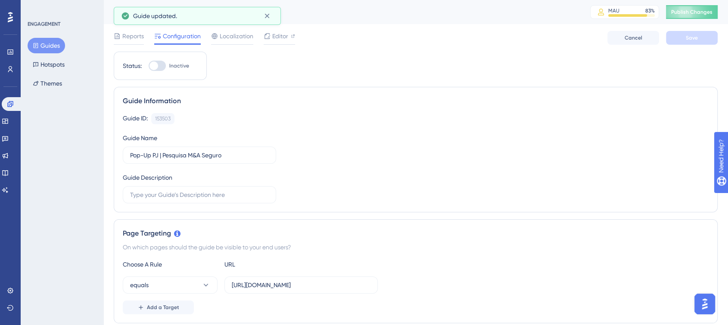
click at [158, 67] on div at bounding box center [157, 66] width 17 height 10
click at [149, 66] on input "Inactive" at bounding box center [148, 66] width 0 height 0
checkbox input "true"
click at [684, 38] on button "Save" at bounding box center [692, 38] width 52 height 14
click at [694, 9] on span "Publish Changes" at bounding box center [691, 12] width 41 height 7
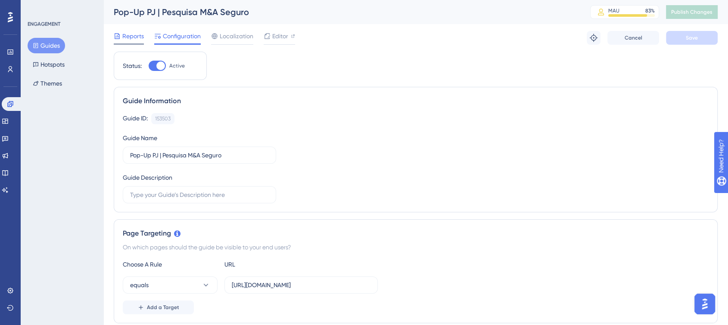
click at [127, 41] on div "Reports" at bounding box center [129, 38] width 30 height 14
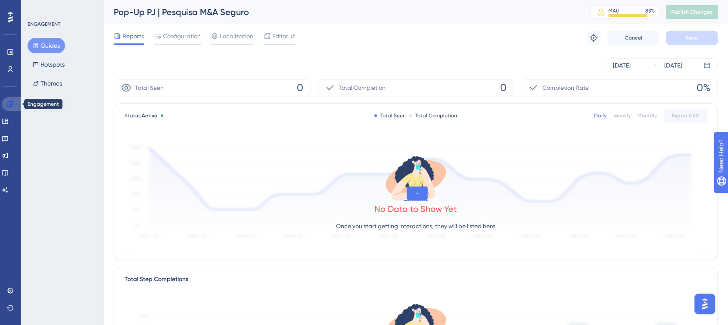
click at [12, 102] on icon at bounding box center [10, 104] width 7 height 7
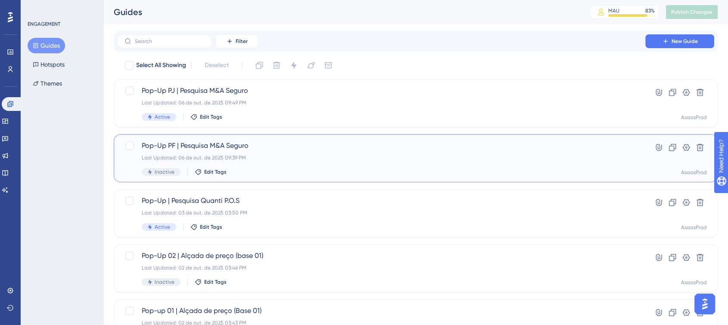
click at [297, 155] on div "Last Updated: 06 de out. de 2025 09:39 PM" at bounding box center [381, 158] width 479 height 7
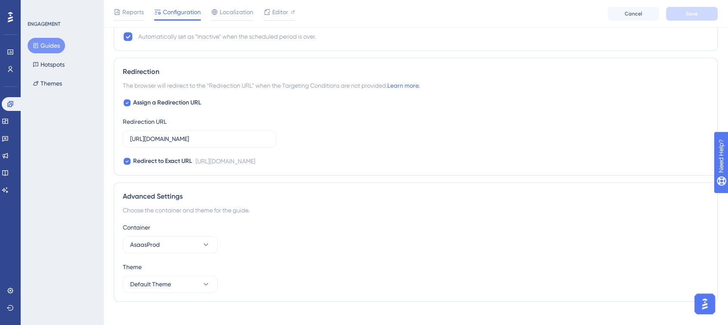
scroll to position [650, 0]
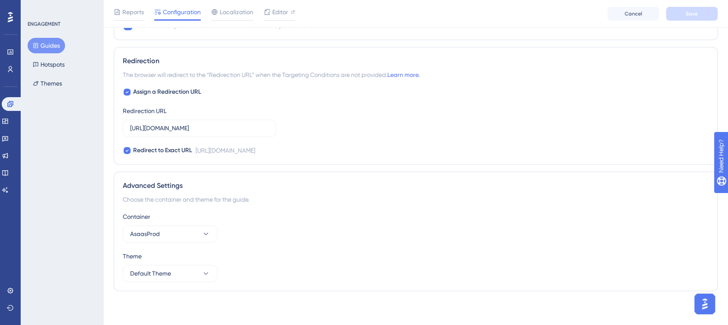
drag, startPoint x: 218, startPoint y: 121, endPoint x: 313, endPoint y: 130, distance: 96.0
click at [313, 130] on div "Assign a Redirection URL Redirection URL https://asaas804933.typeform.com/to/CJ…" at bounding box center [415, 121] width 585 height 69
click at [348, 137] on div "Assign a Redirection URL Redirection URL https://asaas804933.typeform.com/to/CJ…" at bounding box center [415, 121] width 585 height 69
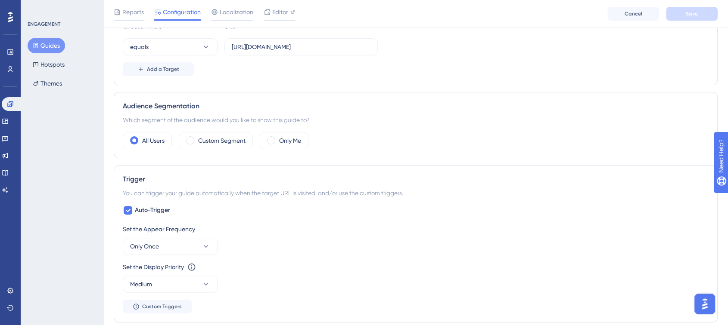
scroll to position [241, 0]
click at [214, 139] on label "Custom Segment" at bounding box center [221, 141] width 47 height 10
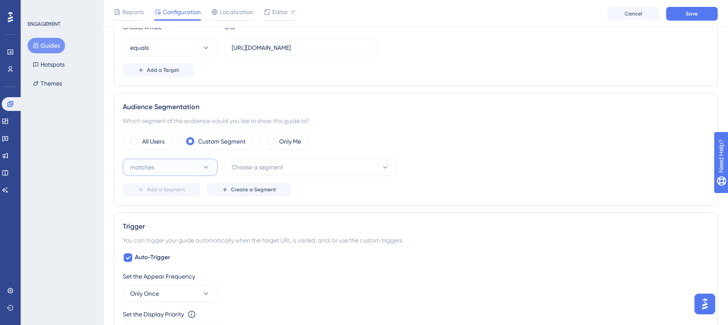
click at [164, 166] on button "matches" at bounding box center [170, 167] width 95 height 17
click at [170, 196] on div "matches matches" at bounding box center [170, 193] width 70 height 17
click at [285, 172] on button "Choose a segment" at bounding box center [310, 167] width 172 height 17
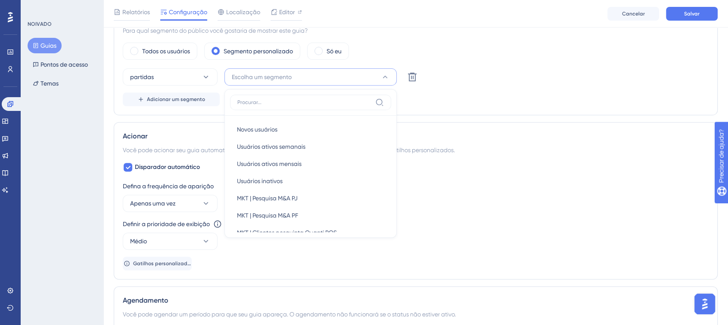
scroll to position [273, 0]
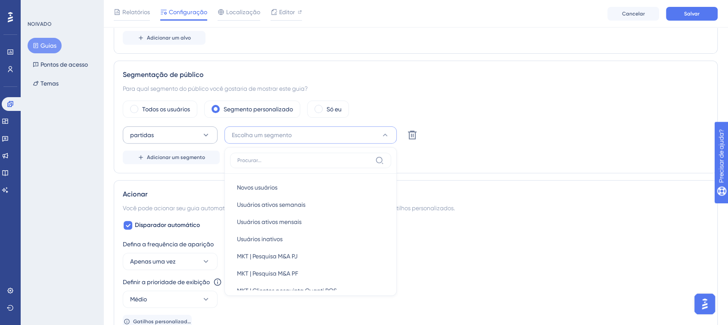
drag, startPoint x: 155, startPoint y: 144, endPoint x: 179, endPoint y: 134, distance: 26.1
click at [179, 134] on div "partidas Escolha um segmento Novos usuários Novos usuários Usuários ativos sema…" at bounding box center [415, 146] width 585 height 38
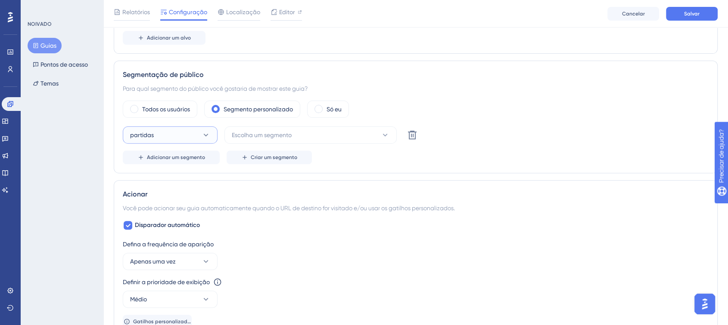
click at [179, 134] on button "partidas" at bounding box center [170, 135] width 95 height 17
click at [288, 140] on button "Escolha um segmento" at bounding box center [310, 135] width 172 height 17
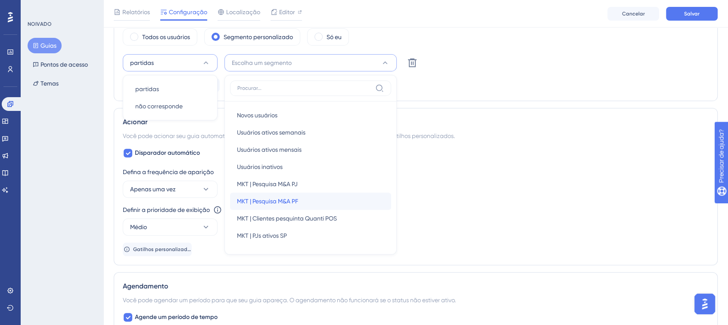
click at [307, 196] on div "MKT | Pesquisa M&A PF MKT | Pesquisa M&A PF" at bounding box center [310, 201] width 147 height 17
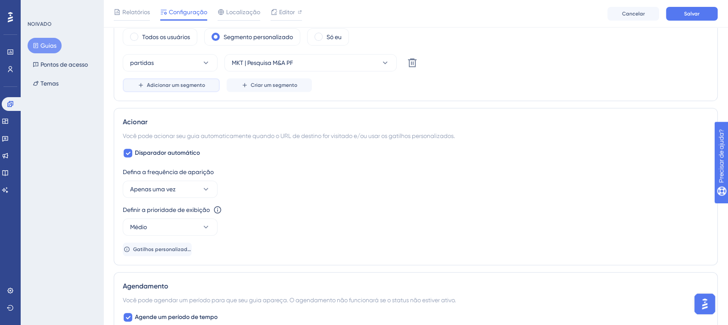
click at [167, 84] on font "Adicionar um segmento" at bounding box center [176, 85] width 58 height 6
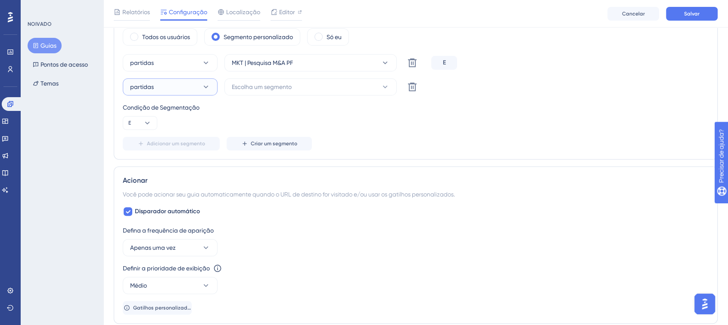
click at [167, 84] on button "partidas" at bounding box center [170, 86] width 95 height 17
click at [169, 129] on font "não corresponde" at bounding box center [158, 130] width 47 height 7
click at [292, 79] on button "Escolha um segmento" at bounding box center [310, 86] width 172 height 17
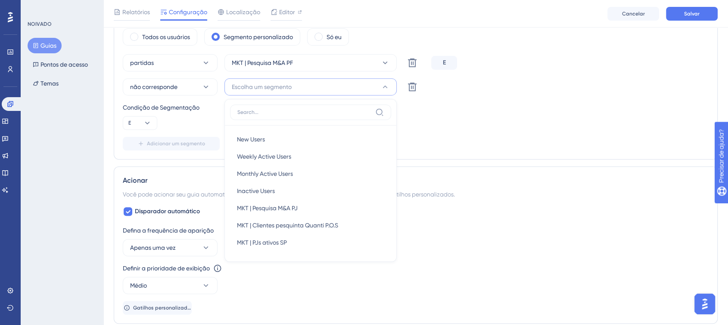
scroll to position [362, 0]
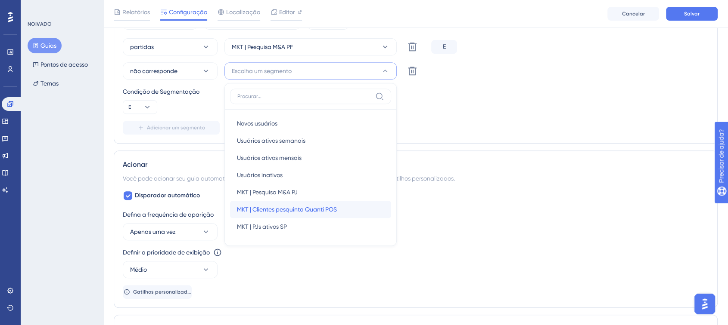
click at [282, 208] on font "MKT | Clientes pesquinta Quanti POS" at bounding box center [287, 209] width 100 height 7
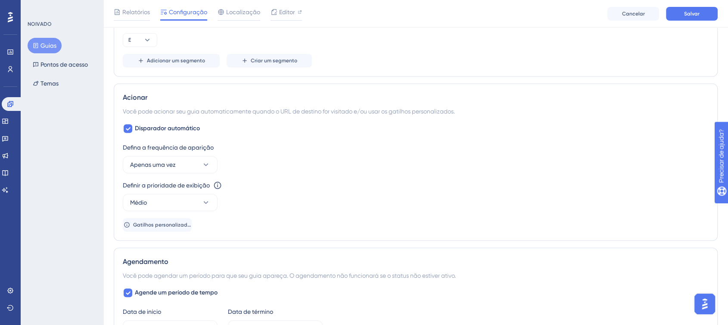
scroll to position [41, 0]
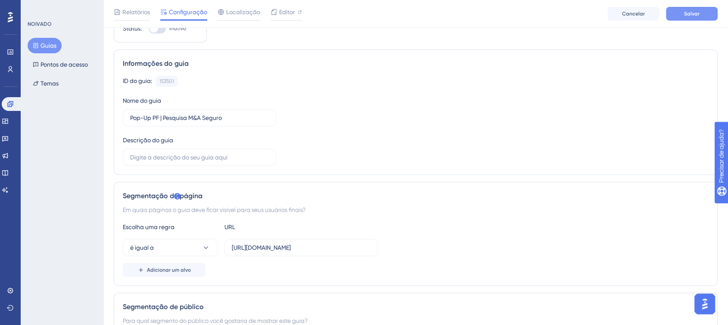
click at [697, 12] on font "Salvar" at bounding box center [691, 14] width 15 height 6
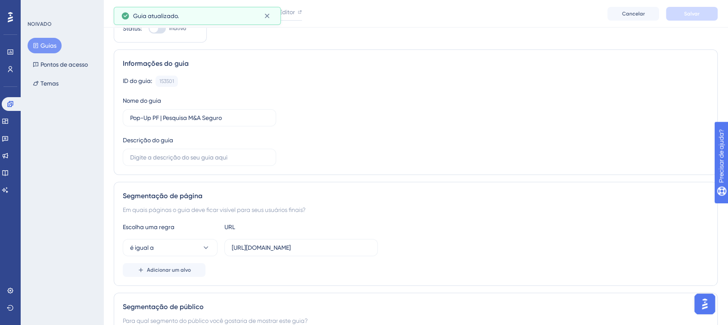
scroll to position [0, 0]
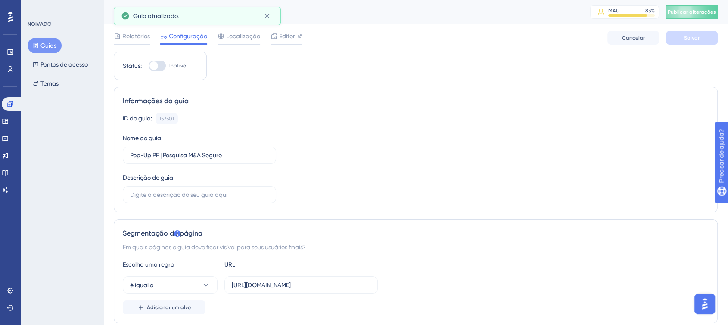
click at [158, 71] on div "Status: Inativo" at bounding box center [160, 66] width 93 height 28
click at [156, 70] on div at bounding box center [157, 66] width 17 height 10
click at [149, 66] on input "Inativo" at bounding box center [148, 66] width 0 height 0
checkbox input "true"
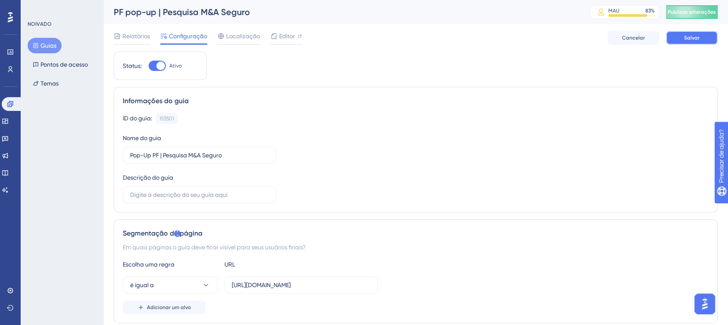
click at [690, 36] on font "Salvar" at bounding box center [691, 38] width 15 height 6
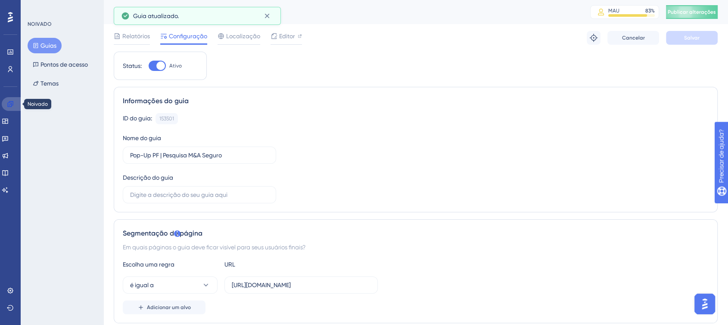
click at [8, 104] on icon at bounding box center [10, 104] width 6 height 6
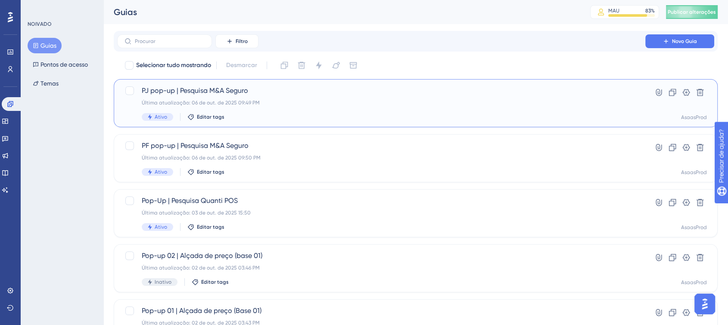
click at [311, 116] on div "Ativo Editar tags" at bounding box center [381, 117] width 479 height 8
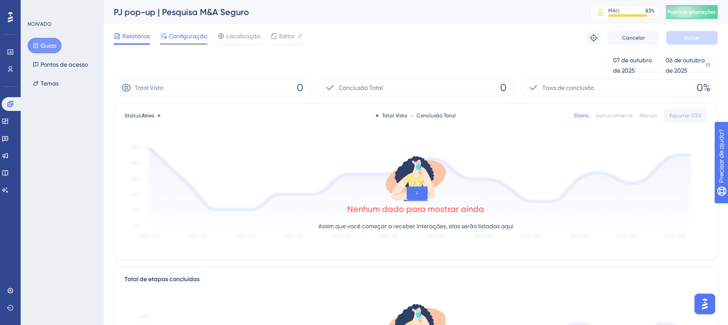
click at [191, 33] on font "Configuração" at bounding box center [188, 36] width 38 height 7
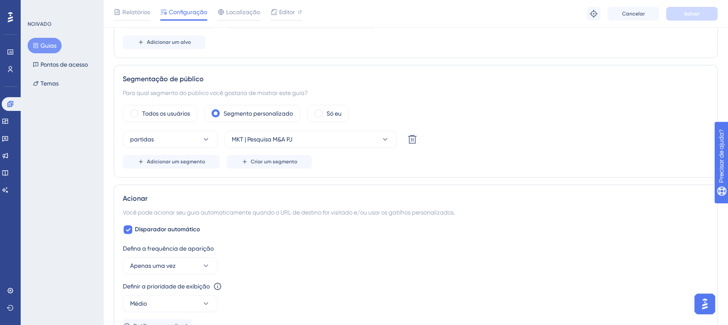
scroll to position [269, 2]
click at [162, 162] on font "Adicionar um segmento" at bounding box center [176, 162] width 58 height 6
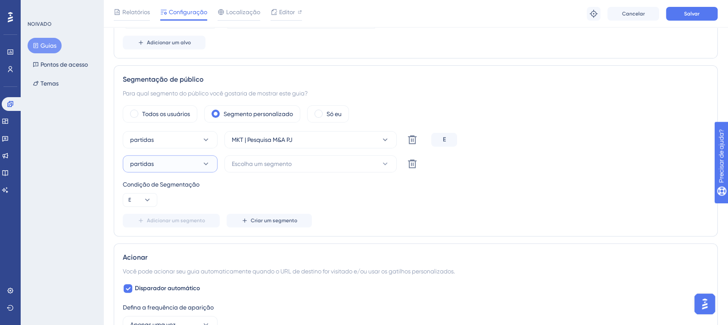
click at [183, 164] on button "partidas" at bounding box center [170, 163] width 95 height 17
click at [162, 206] on font "não corresponde" at bounding box center [158, 207] width 47 height 7
click at [289, 161] on font "Escolha um segmento" at bounding box center [262, 164] width 60 height 7
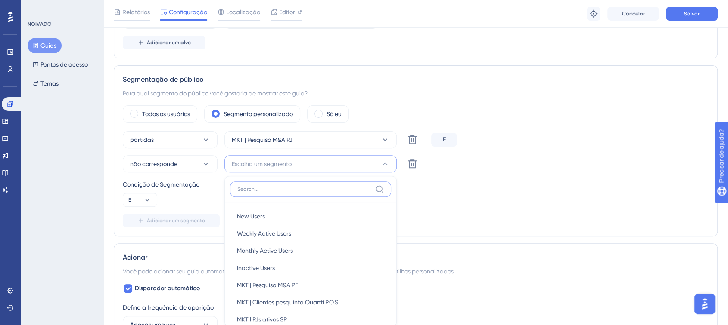
scroll to position [356, 2]
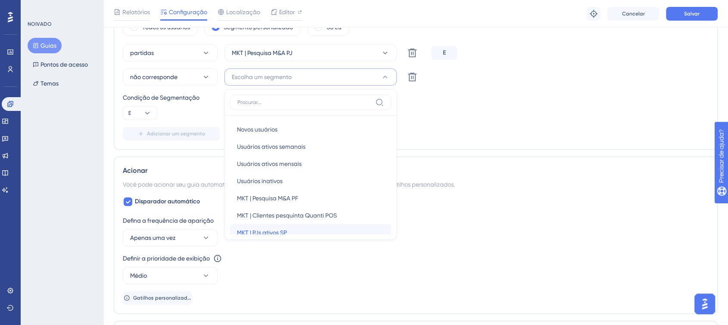
click at [282, 226] on div "MKT | PJs ativos SP MKT | PJs ativos SP" at bounding box center [310, 232] width 147 height 17
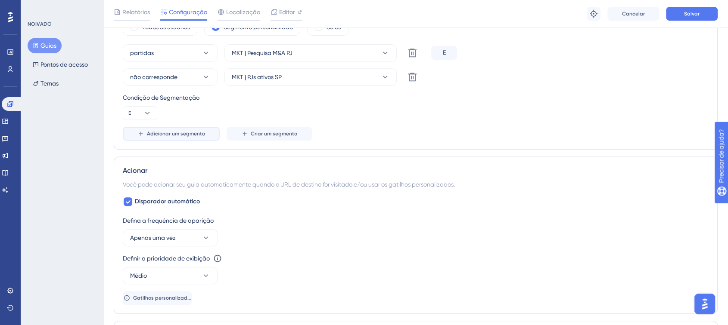
click at [156, 135] on font "Adicionar um segmento" at bounding box center [176, 134] width 58 height 6
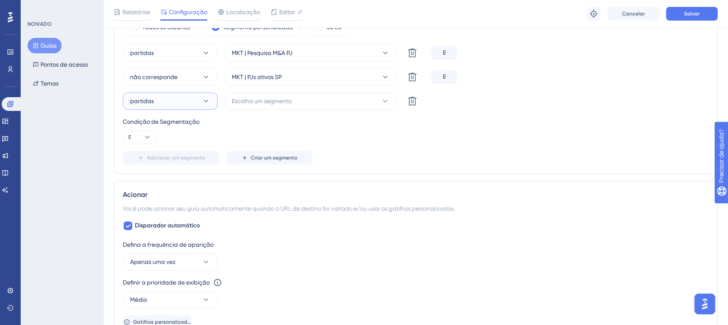
click at [179, 98] on button "partidas" at bounding box center [170, 101] width 95 height 17
click at [171, 143] on font "não corresponde" at bounding box center [158, 144] width 47 height 7
click at [297, 101] on button "Escolha um segmento" at bounding box center [310, 101] width 172 height 17
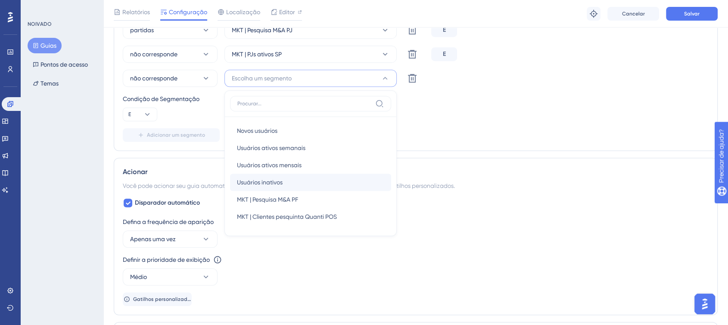
scroll to position [421, 0]
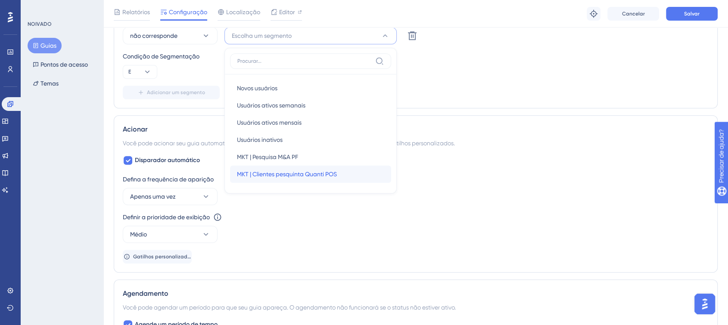
click at [313, 171] on font "MKT | Clientes pesquinta Quanti POS" at bounding box center [287, 174] width 100 height 7
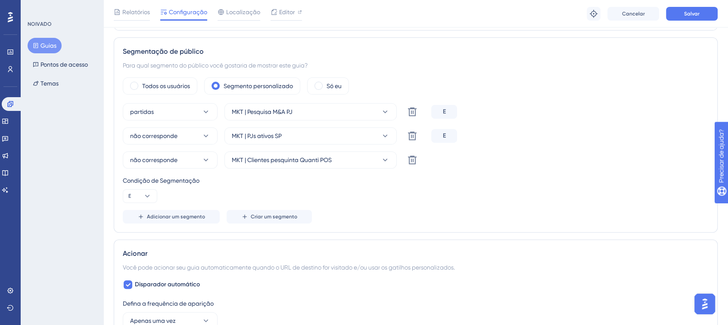
scroll to position [296, 0]
click at [675, 14] on button "Salvar" at bounding box center [692, 14] width 52 height 14
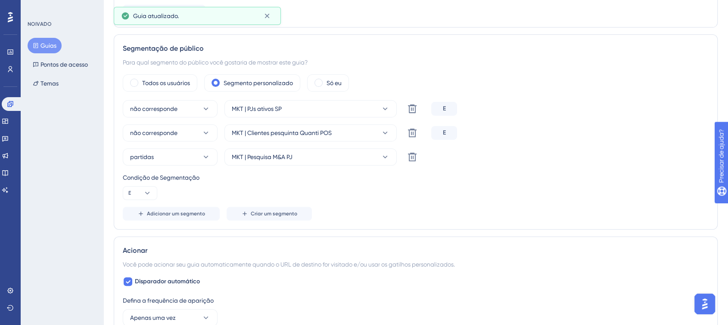
scroll to position [0, 0]
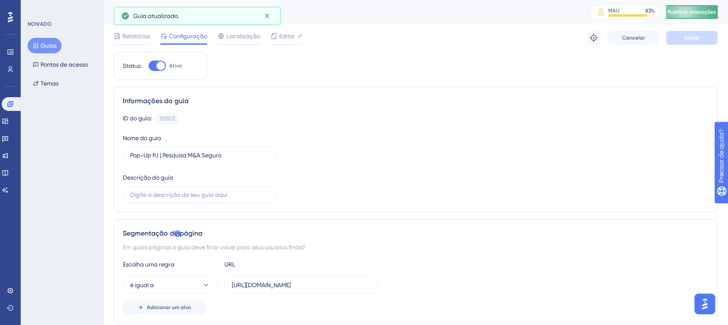
click at [692, 11] on font "Publicar alterações" at bounding box center [691, 12] width 48 height 6
click at [8, 105] on icon at bounding box center [10, 104] width 7 height 7
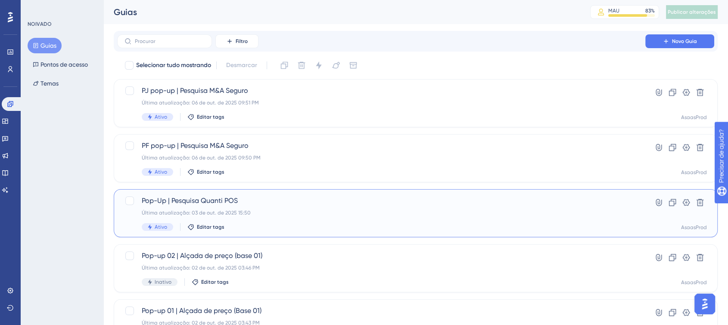
click at [259, 214] on div "Última atualização: 03 de out. de 2025 15:50" at bounding box center [381, 213] width 479 height 7
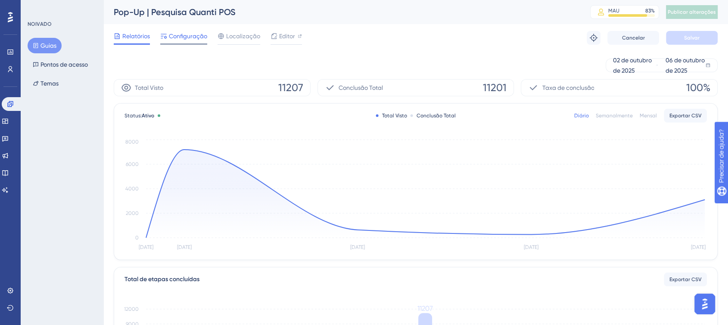
click at [189, 40] on span "Configuração" at bounding box center [188, 36] width 38 height 10
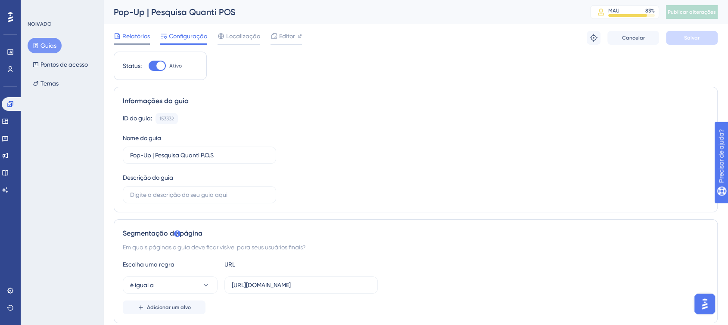
click at [128, 40] on span "Relatórios" at bounding box center [136, 36] width 28 height 10
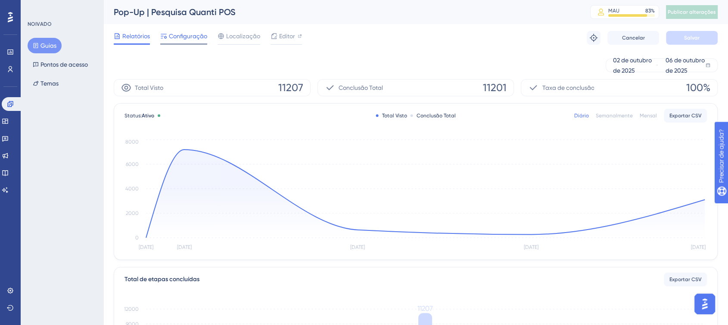
click at [186, 37] on font "Configuração" at bounding box center [188, 36] width 38 height 7
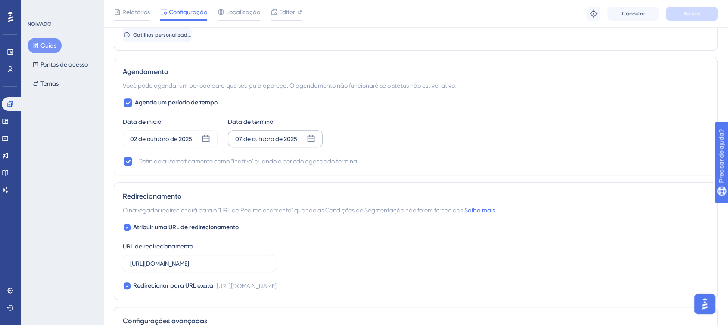
scroll to position [562, 0]
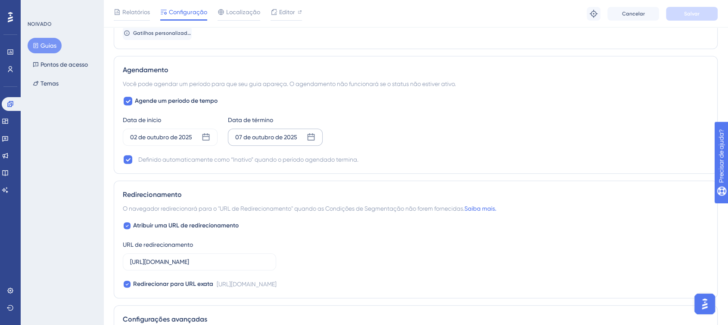
click at [280, 130] on div "07 de outubro de 2025" at bounding box center [275, 137] width 95 height 17
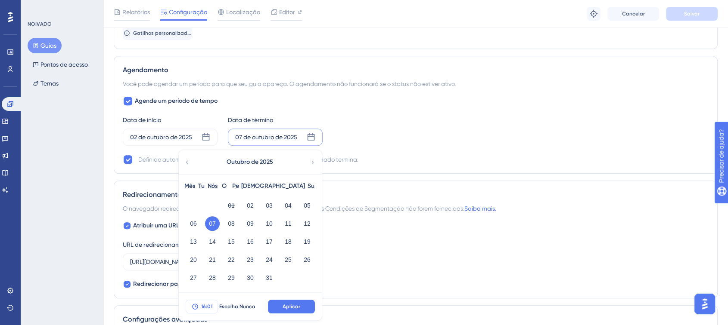
click at [204, 306] on font "16:01" at bounding box center [206, 307] width 11 height 6
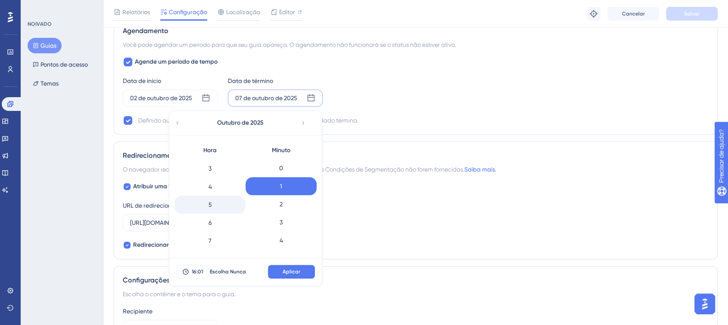
scroll to position [61, 0]
click at [214, 217] on div "6" at bounding box center [209, 216] width 71 height 18
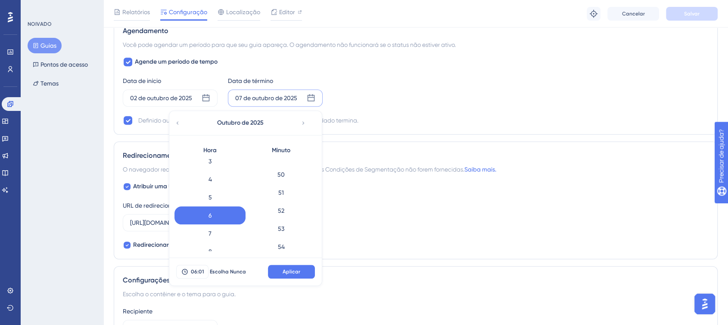
scroll to position [895, 0]
click at [284, 180] on div "50" at bounding box center [280, 178] width 71 height 18
click at [292, 271] on font "Aplicar" at bounding box center [291, 272] width 18 height 6
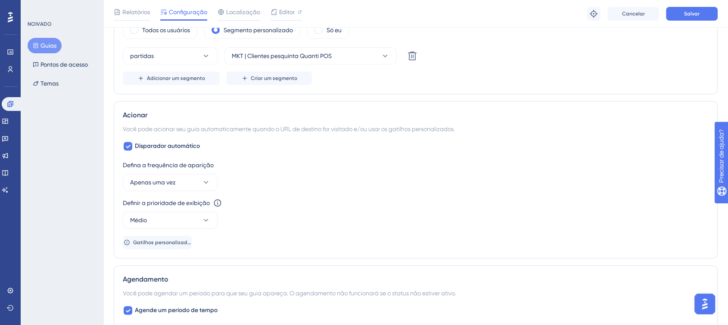
scroll to position [108, 0]
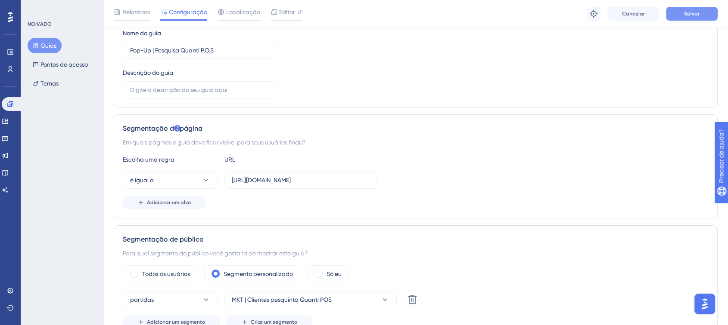
click at [681, 16] on button "Salvar" at bounding box center [692, 14] width 52 height 14
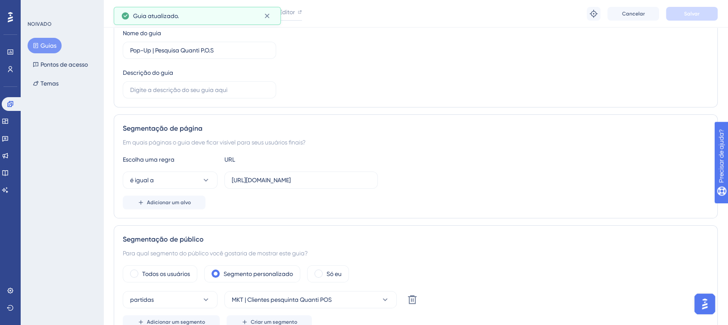
scroll to position [0, 0]
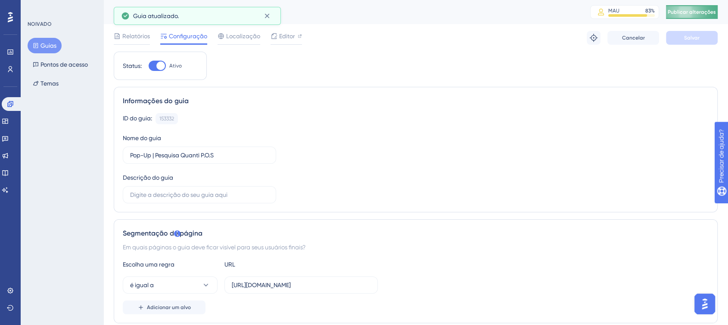
click at [695, 12] on font "Publicar alterações" at bounding box center [691, 12] width 48 height 6
click at [6, 105] on link at bounding box center [12, 104] width 21 height 14
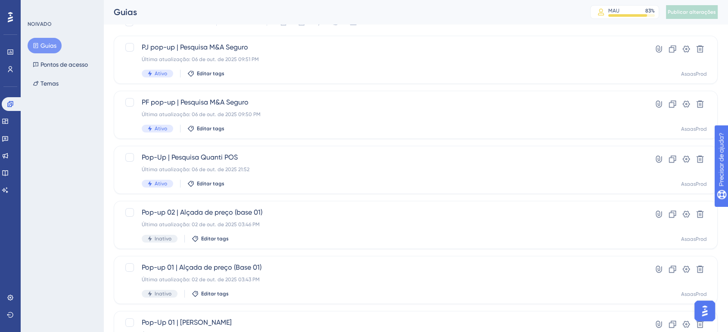
scroll to position [45, 0]
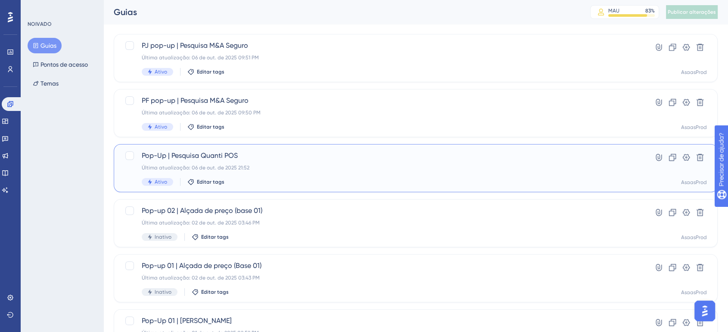
click at [193, 178] on div "Ativo Editar tags" at bounding box center [381, 182] width 479 height 8
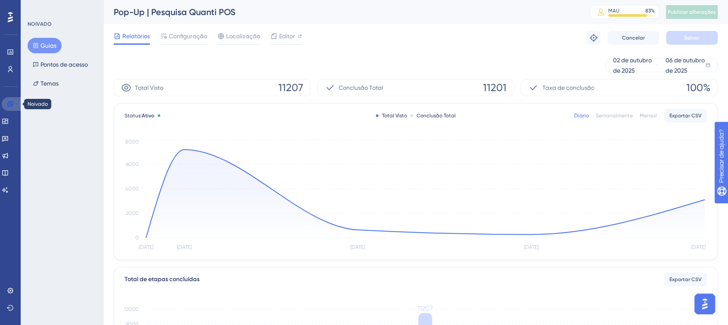
click at [12, 102] on icon at bounding box center [10, 104] width 7 height 7
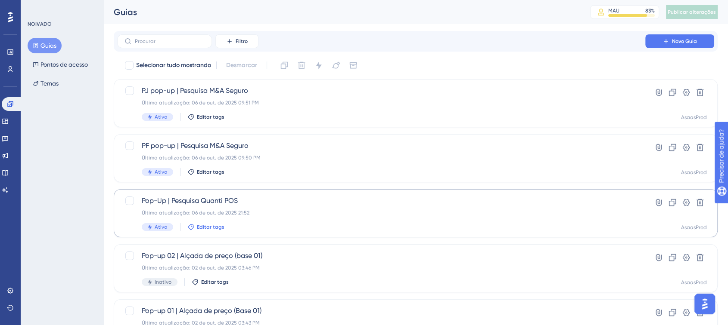
click at [202, 227] on font "Editar tags" at bounding box center [211, 227] width 28 height 6
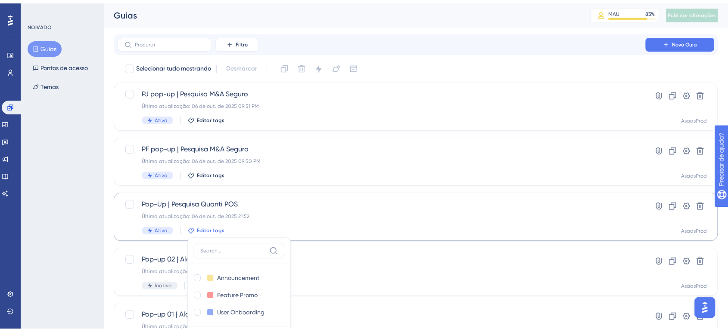
scroll to position [124, 0]
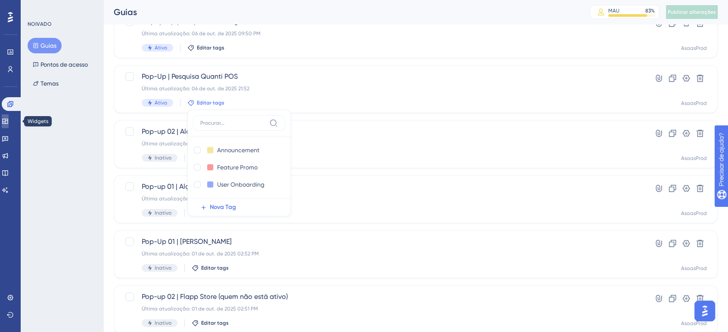
click at [9, 120] on icon at bounding box center [5, 121] width 7 height 7
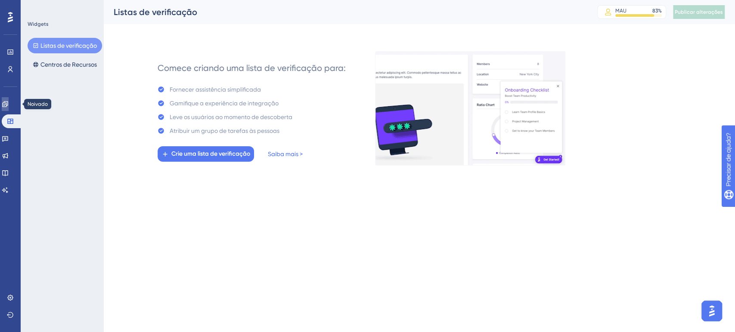
click at [9, 109] on link at bounding box center [5, 104] width 7 height 14
